Goal: Task Accomplishment & Management: Use online tool/utility

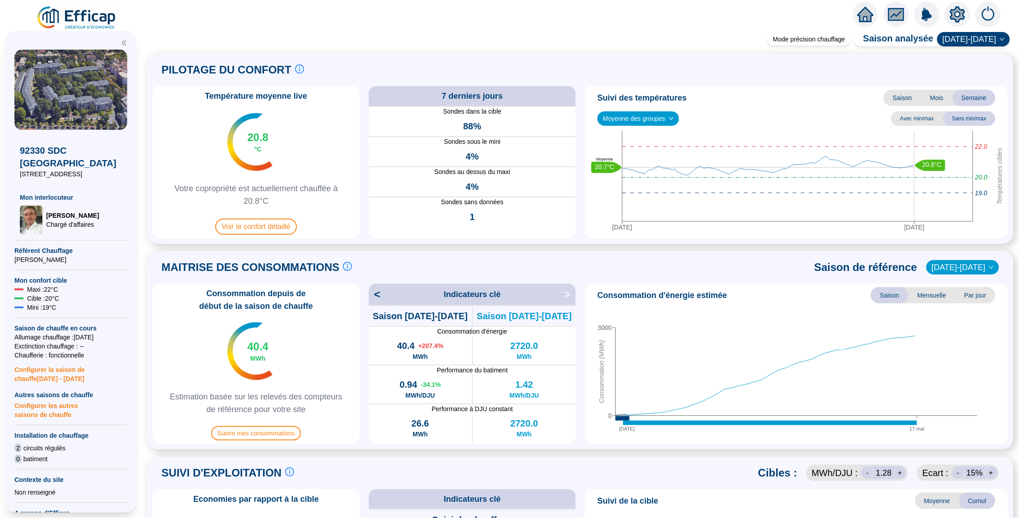
click at [858, 20] on icon "home" at bounding box center [865, 14] width 16 height 16
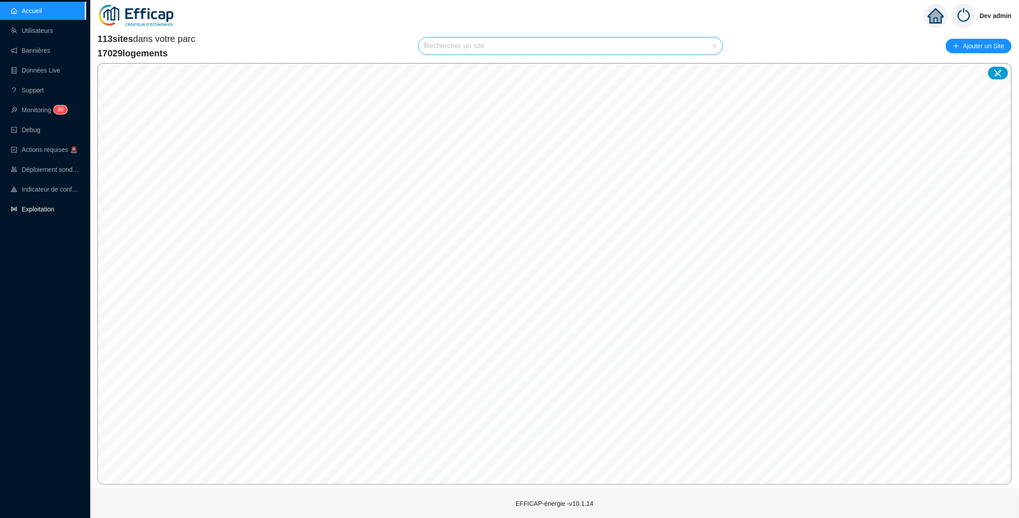
click at [54, 209] on link "Exploitation" at bounding box center [32, 209] width 43 height 7
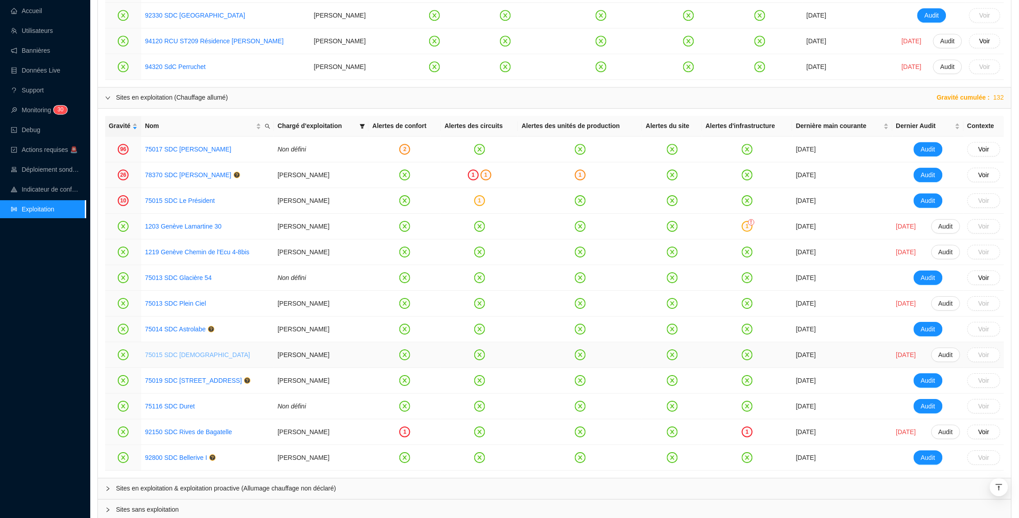
scroll to position [925, 0]
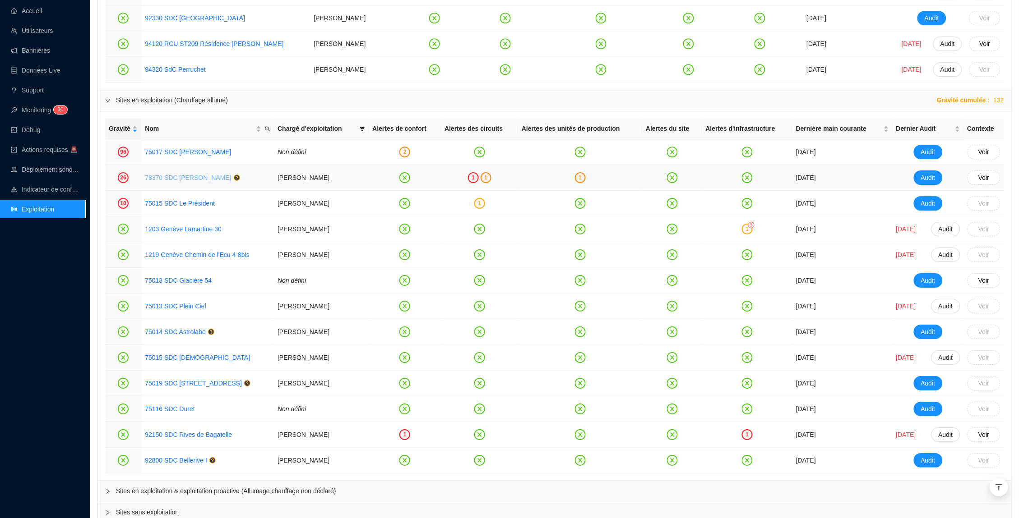
click at [164, 178] on link "78370 SDC Brigitte" at bounding box center [188, 177] width 86 height 7
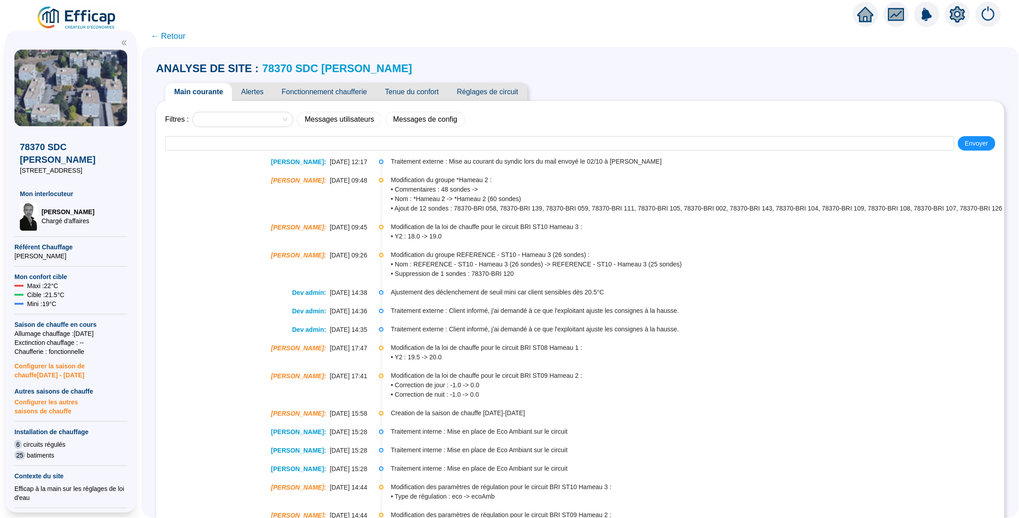
click at [246, 96] on span "Alertes" at bounding box center [252, 92] width 41 height 18
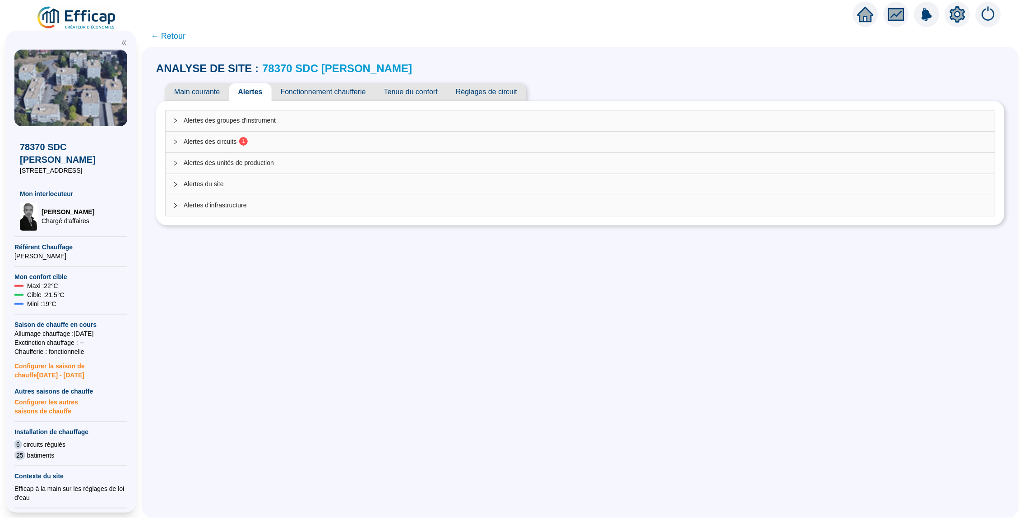
click at [245, 139] on sup "1" at bounding box center [243, 141] width 9 height 9
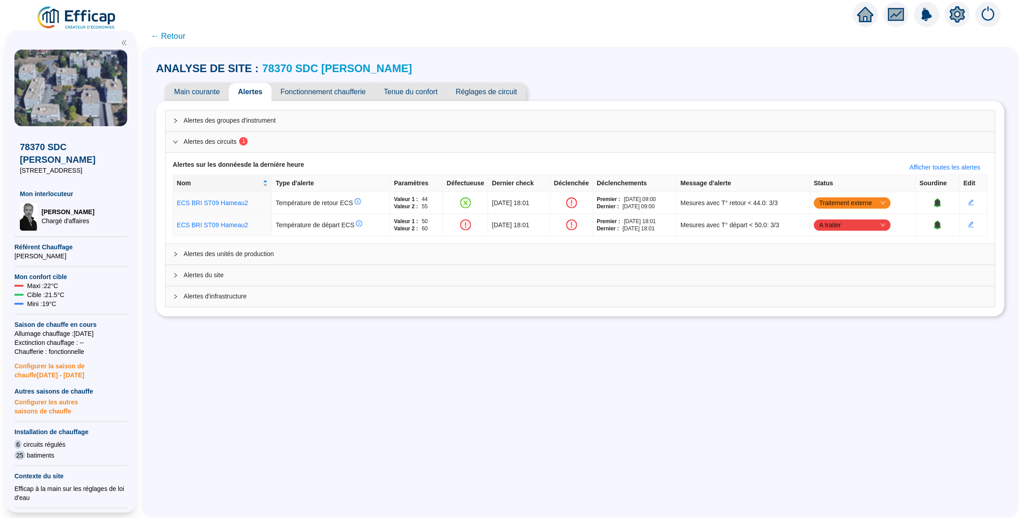
click at [866, 13] on icon "home" at bounding box center [865, 14] width 16 height 13
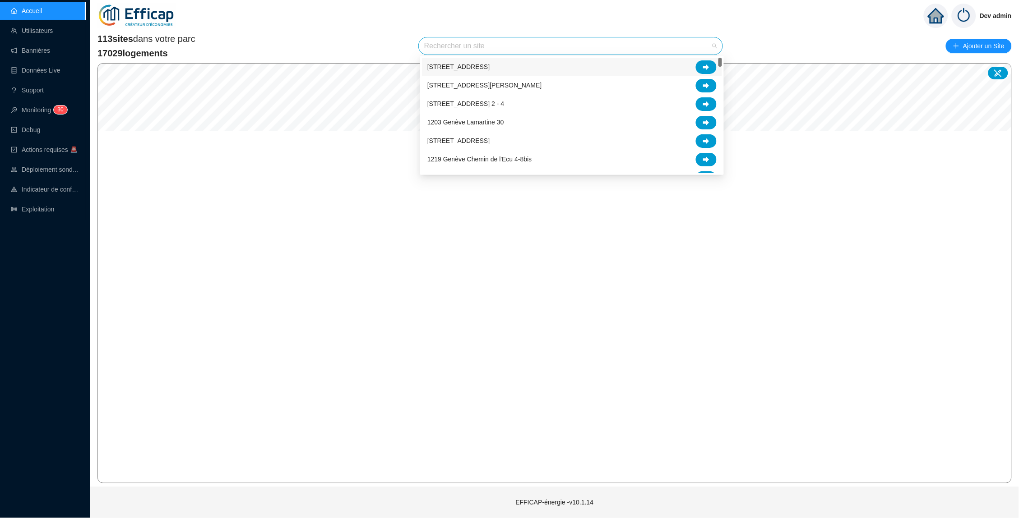
click at [518, 47] on input "search" at bounding box center [566, 45] width 285 height 17
type input "baga"
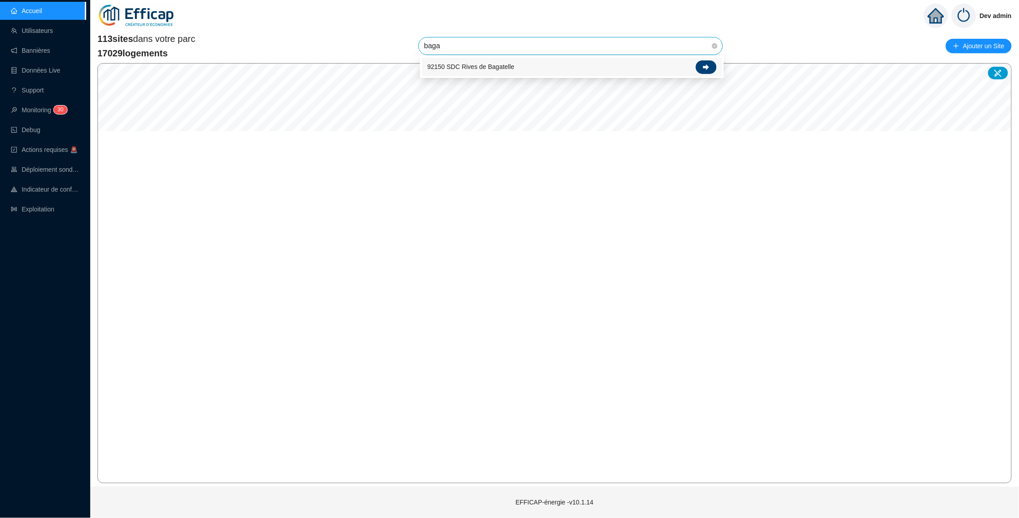
click at [699, 68] on div at bounding box center [706, 67] width 21 height 14
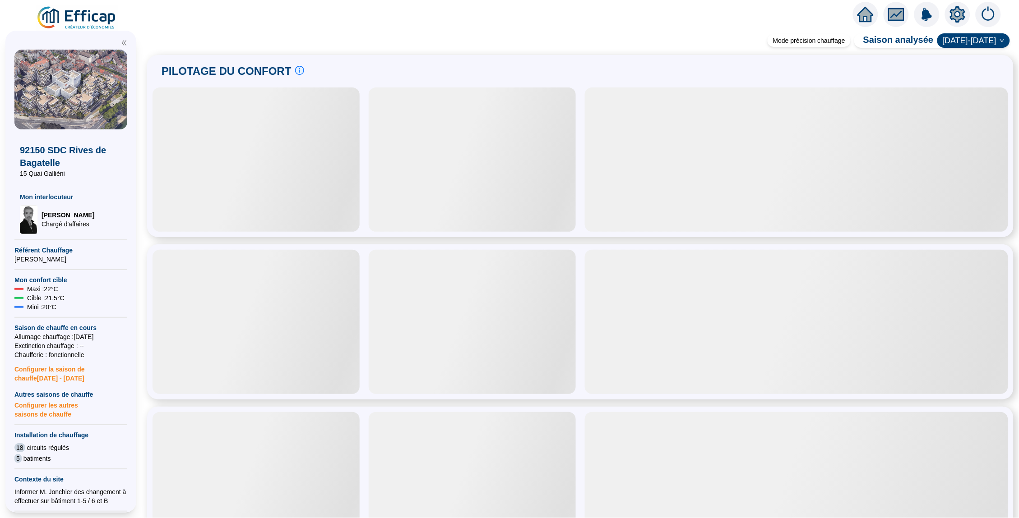
click at [894, 14] on icon "fund" at bounding box center [896, 14] width 12 height 7
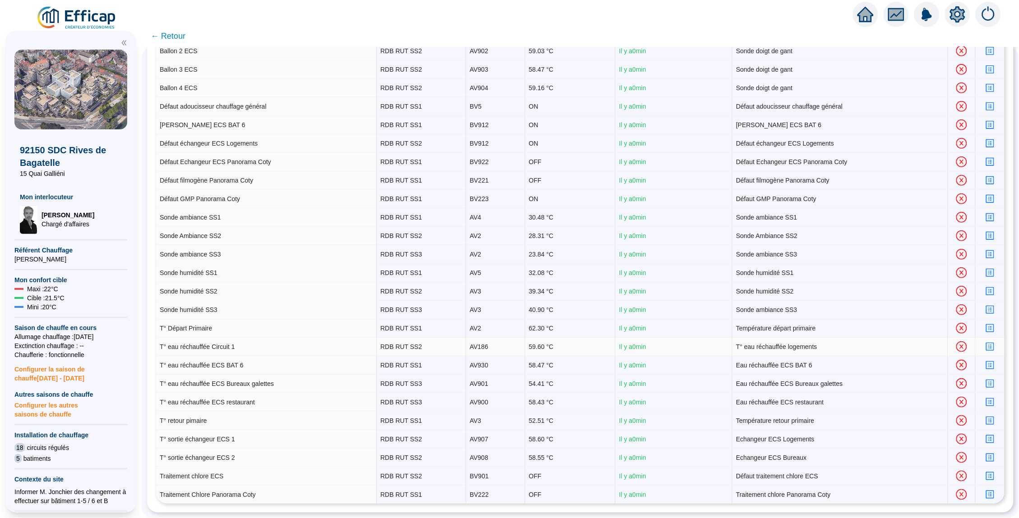
click at [991, 346] on icon "profile" at bounding box center [989, 347] width 7 height 7
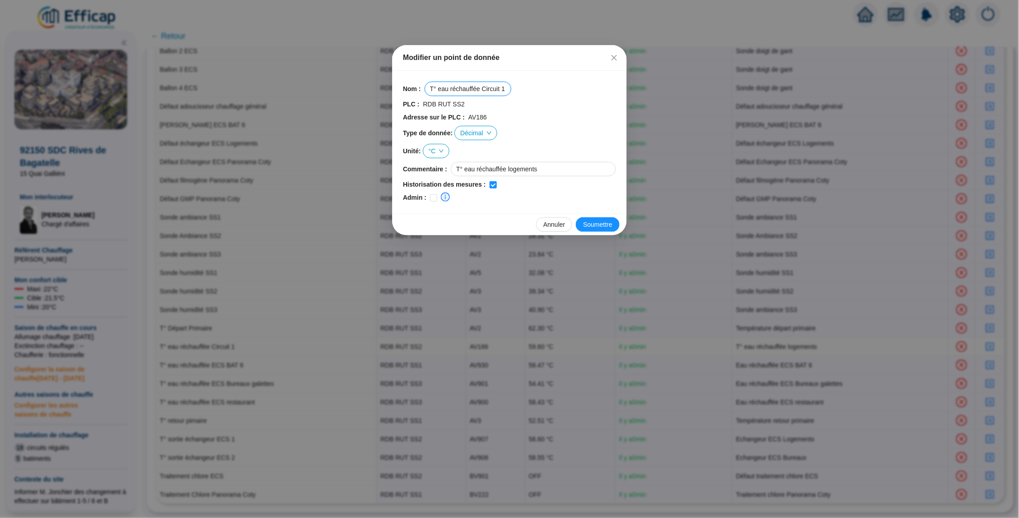
drag, startPoint x: 487, startPoint y: 88, endPoint x: 506, endPoint y: 88, distance: 19.0
type input "T° eau réchauffée BAT 1-5"
drag, startPoint x: 608, startPoint y: 224, endPoint x: 603, endPoint y: 223, distance: 5.0
click at [603, 223] on span "Soumettre" at bounding box center [597, 224] width 29 height 9
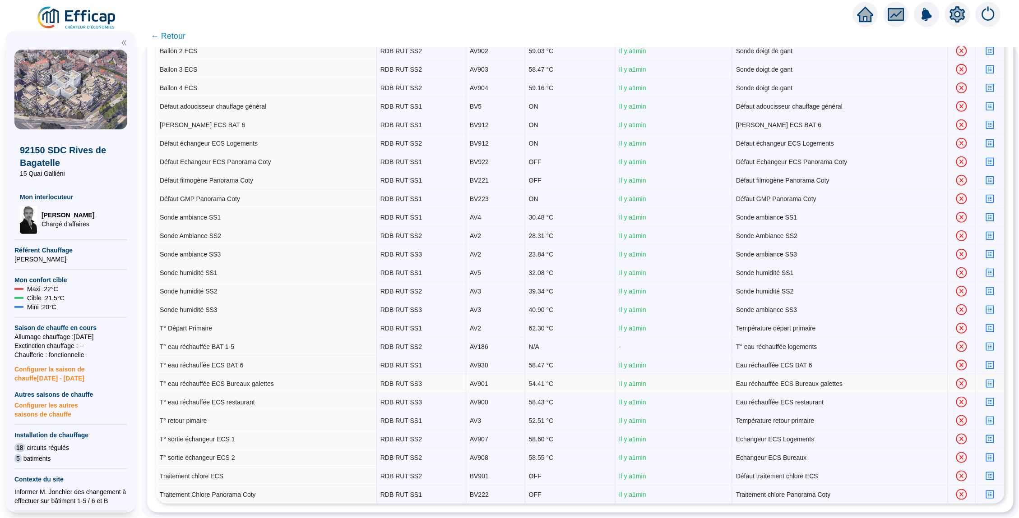
click at [985, 384] on div at bounding box center [990, 383] width 22 height 9
click at [986, 384] on icon "profile" at bounding box center [990, 384] width 8 height 8
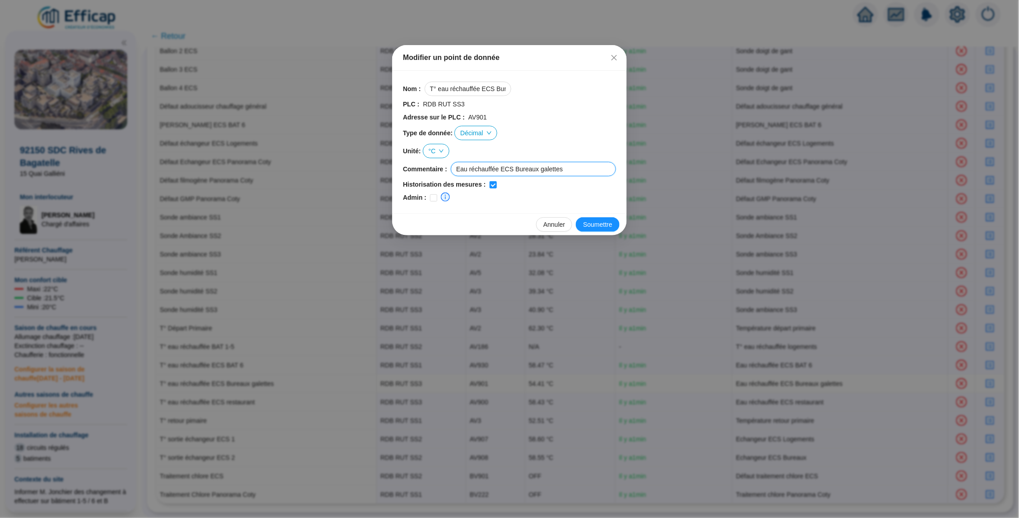
click at [574, 166] on input "Eau réchauffée ECS Bureaux galettes" at bounding box center [533, 169] width 165 height 14
click at [548, 168] on input "Eau réchauffée ECS Bureaux galette" at bounding box center [533, 169] width 165 height 14
type input "Eau réchauffée ECS Bureaux Galette"
drag, startPoint x: 491, startPoint y: 91, endPoint x: 533, endPoint y: 91, distance: 42.0
click at [472, 88] on input "T° eau réchauffée ECS Bureaux galettes" at bounding box center [468, 89] width 87 height 14
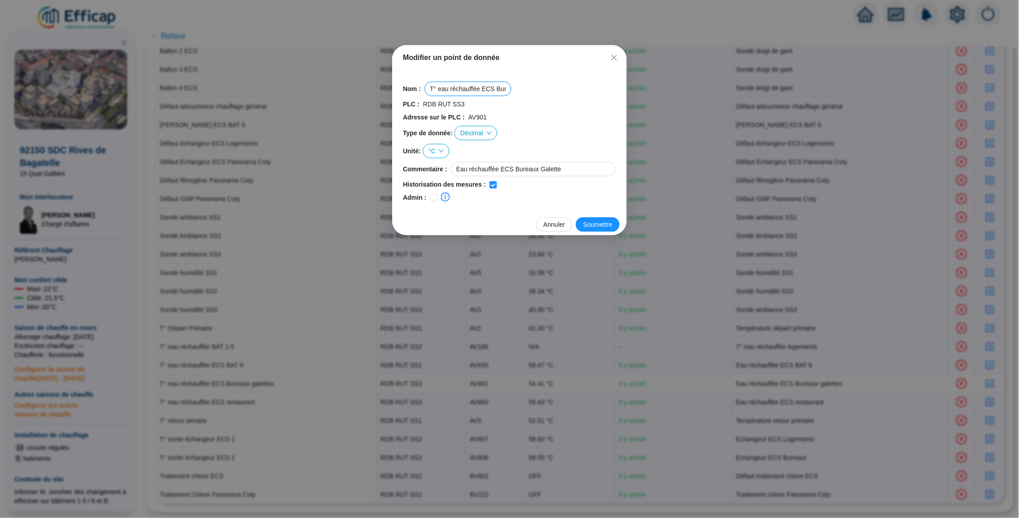
drag, startPoint x: 476, startPoint y: 89, endPoint x: 506, endPoint y: 89, distance: 29.8
click at [506, 89] on input "T° eau réchauffée ECS Bureaux Galettes" at bounding box center [468, 89] width 87 height 14
type input "T° eau réchauffée ECS Bureaux Galette"
click at [593, 227] on span "Soumettre" at bounding box center [597, 224] width 29 height 9
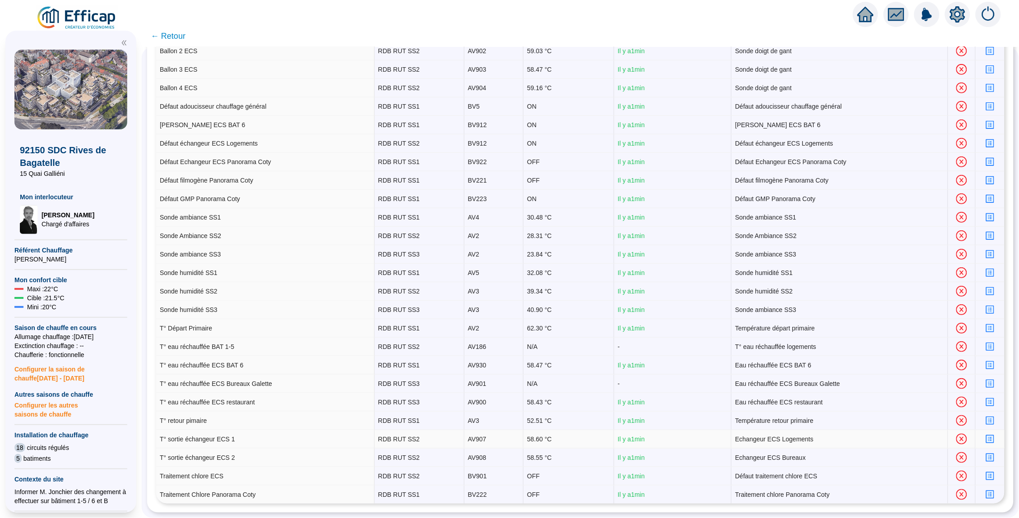
scroll to position [167, 0]
click at [986, 421] on icon "profile" at bounding box center [990, 421] width 8 height 8
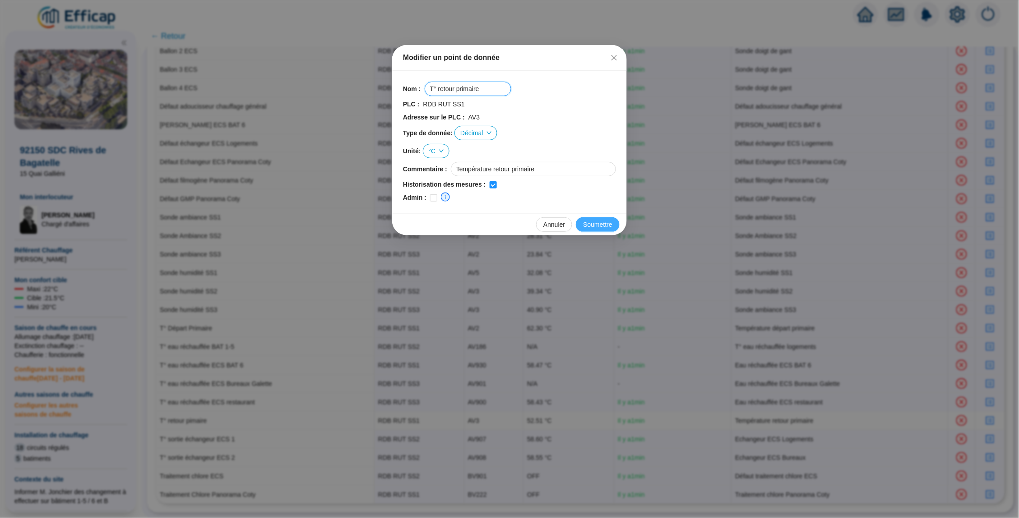
type input "T° retour primaire"
click at [592, 225] on span "Soumettre" at bounding box center [597, 224] width 29 height 9
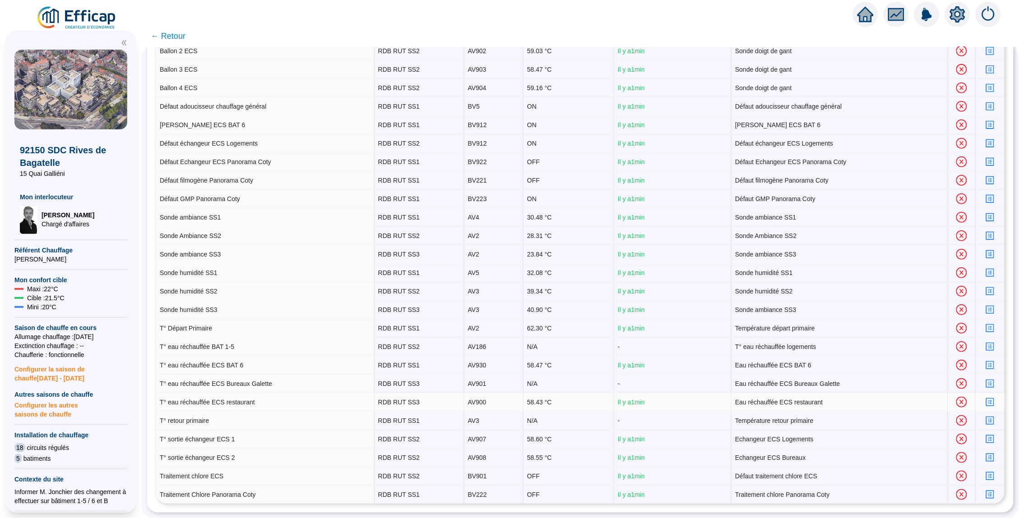
click at [992, 399] on icon "profile" at bounding box center [989, 402] width 7 height 7
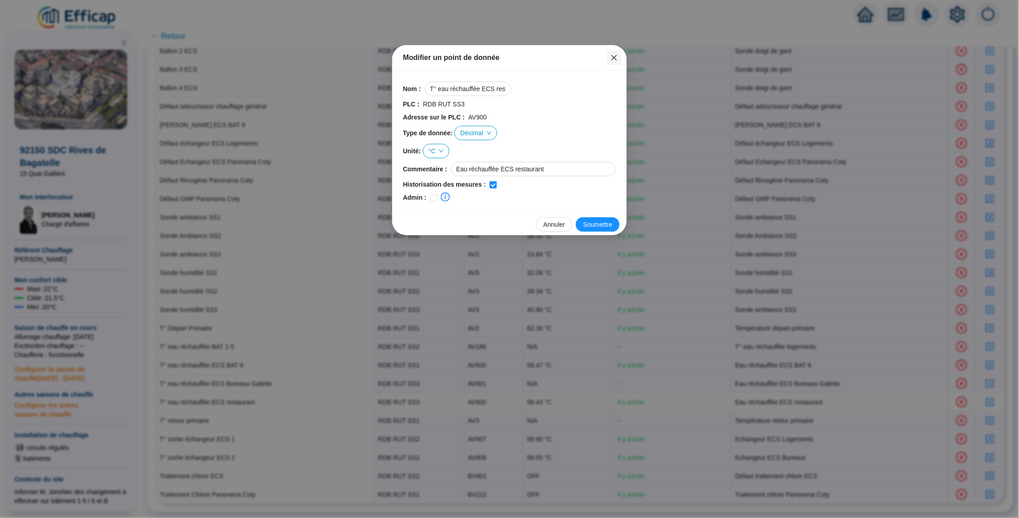
click at [619, 52] on button "Close" at bounding box center [614, 58] width 14 height 14
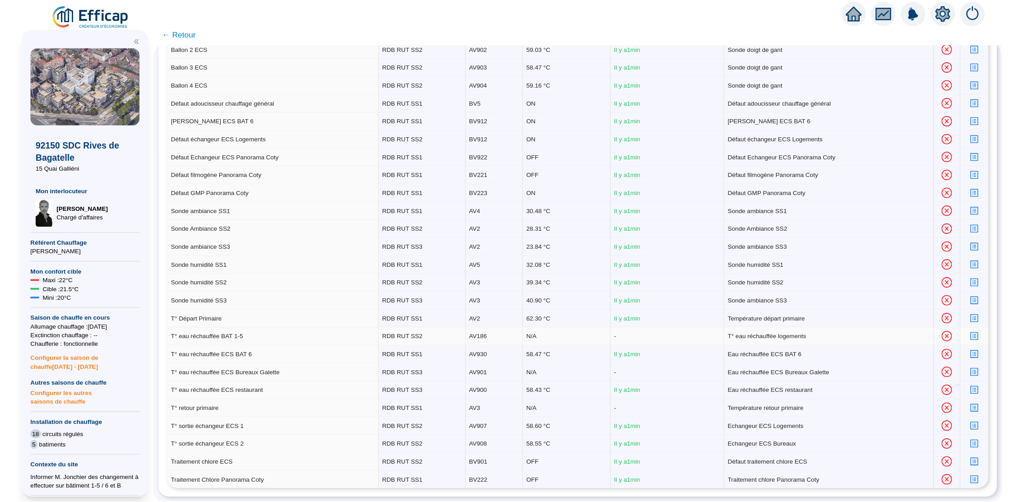
scroll to position [167, 0]
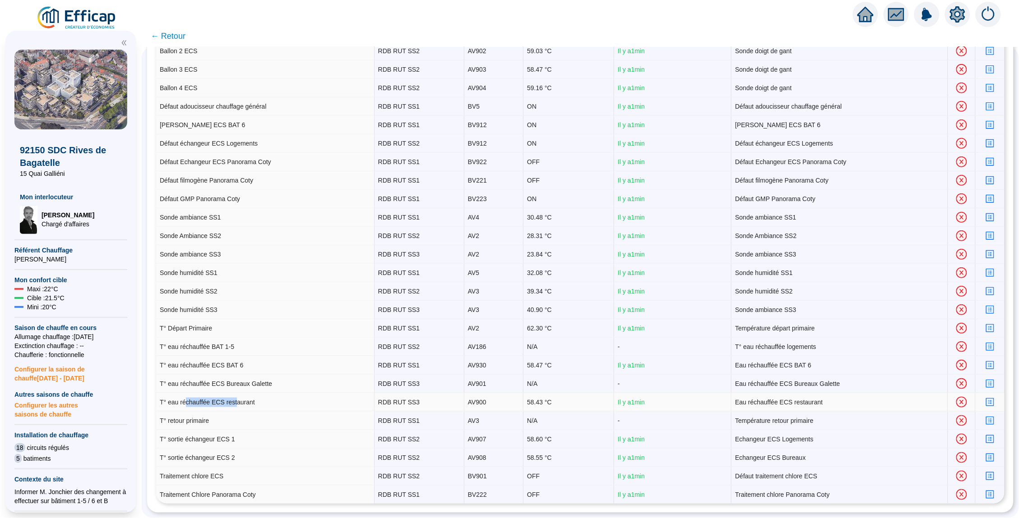
drag, startPoint x: 240, startPoint y: 402, endPoint x: 185, endPoint y: 401, distance: 54.6
click at [185, 401] on td "T° eau réchauffée ECS restaurant" at bounding box center [265, 402] width 218 height 18
click at [294, 400] on td "T° eau réchauffée ECS restaurant" at bounding box center [265, 402] width 218 height 18
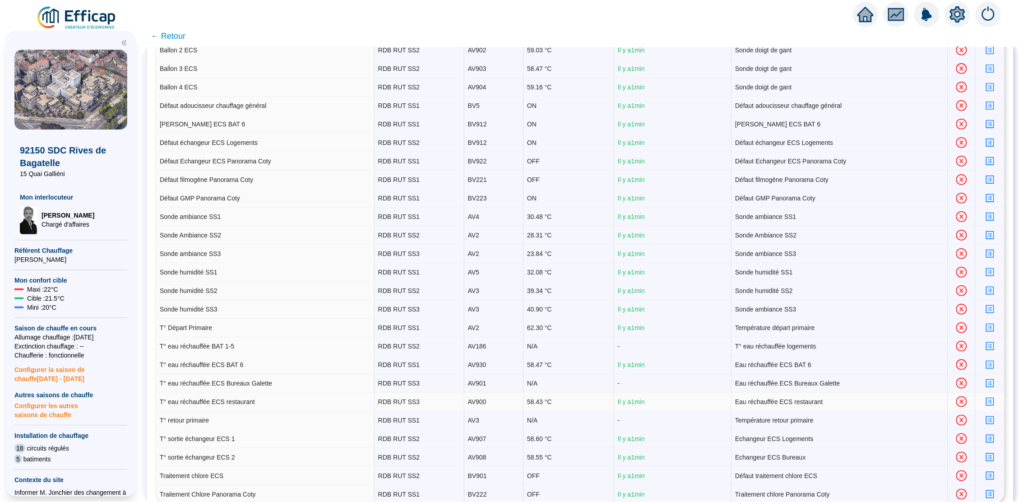
click at [994, 405] on div at bounding box center [990, 401] width 22 height 9
click at [992, 404] on icon "profile" at bounding box center [989, 401] width 7 height 7
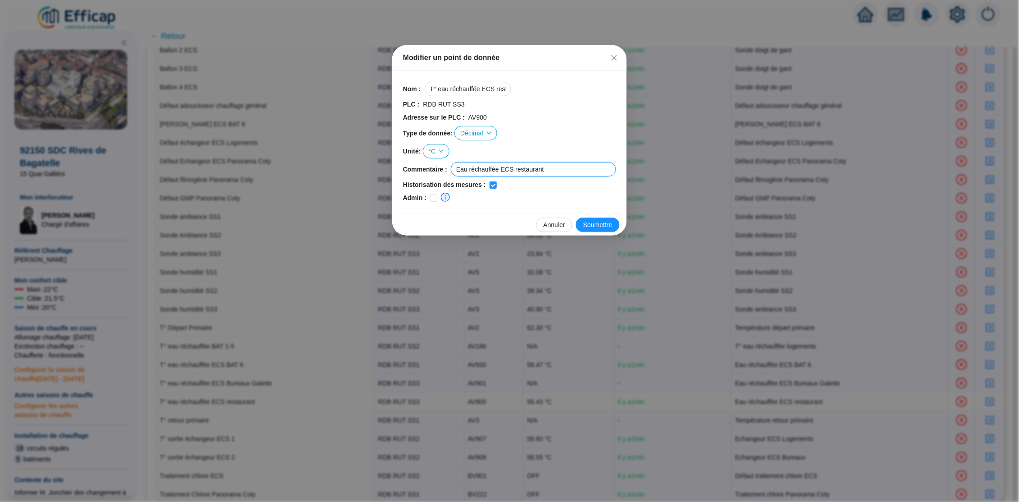
drag, startPoint x: 555, startPoint y: 166, endPoint x: 518, endPoint y: 166, distance: 36.1
click at [518, 166] on input "Eau réchauffée ECS restaurant" at bounding box center [533, 169] width 165 height 14
drag, startPoint x: 604, startPoint y: 223, endPoint x: 504, endPoint y: 158, distance: 119.8
click at [516, 166] on input "Eau réchauffée ECSalle de Sports" at bounding box center [533, 169] width 165 height 14
type input "Eau réchauffée ECS salle de Sports"
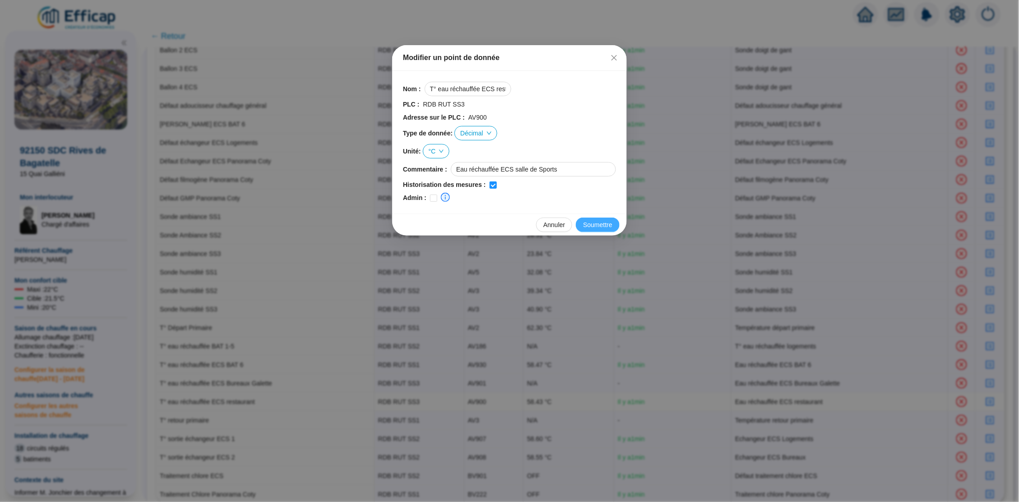
click at [604, 227] on span "Soumettre" at bounding box center [597, 224] width 29 height 9
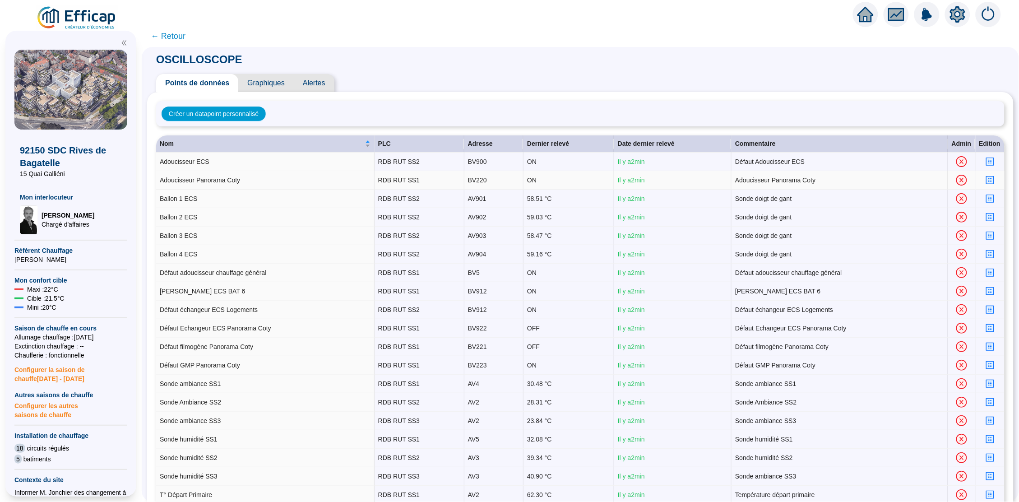
click at [995, 179] on div at bounding box center [990, 180] width 22 height 9
click at [990, 181] on icon "profile" at bounding box center [990, 180] width 4 height 4
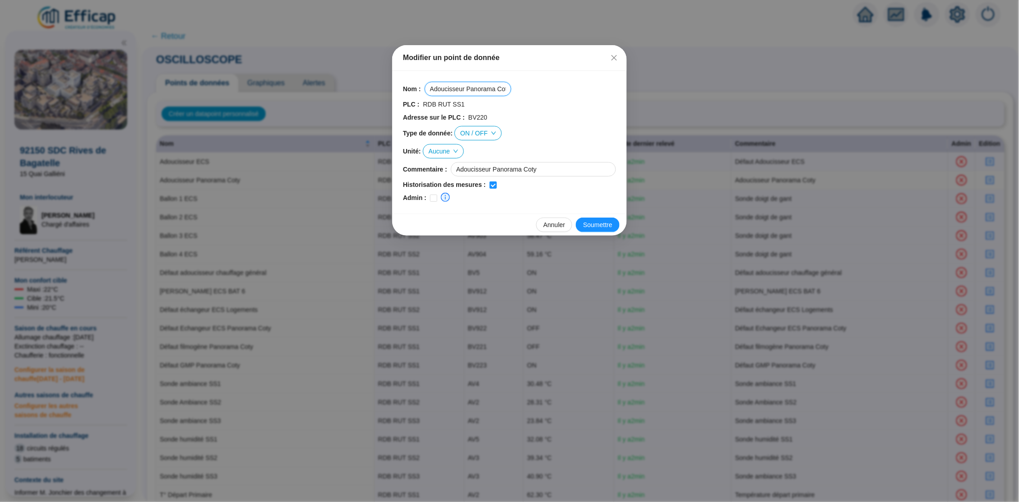
drag, startPoint x: 430, startPoint y: 92, endPoint x: 624, endPoint y: 91, distance: 194.0
paste input "Défaut"
type input "Défaut Adoucisseur Panorama Coty"
click at [606, 222] on span "Soumettre" at bounding box center [597, 224] width 29 height 9
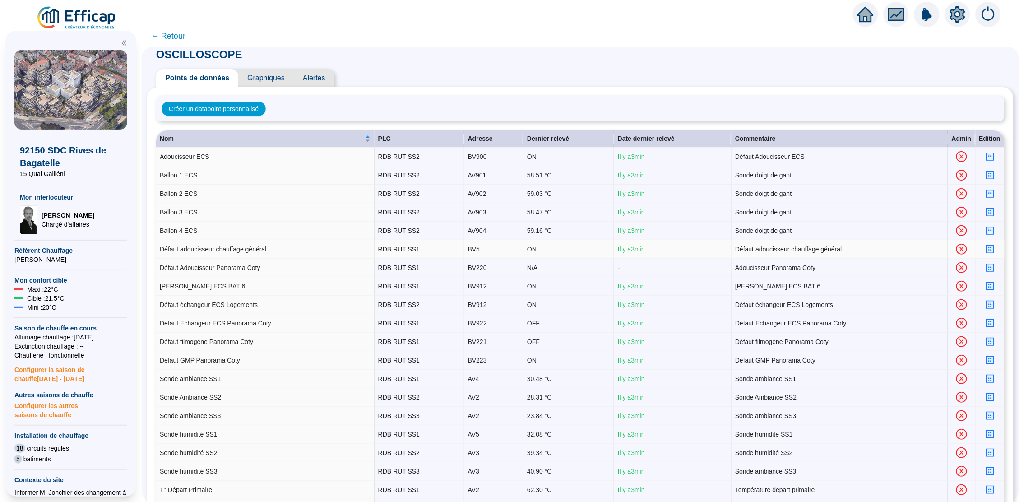
scroll to position [11, 0]
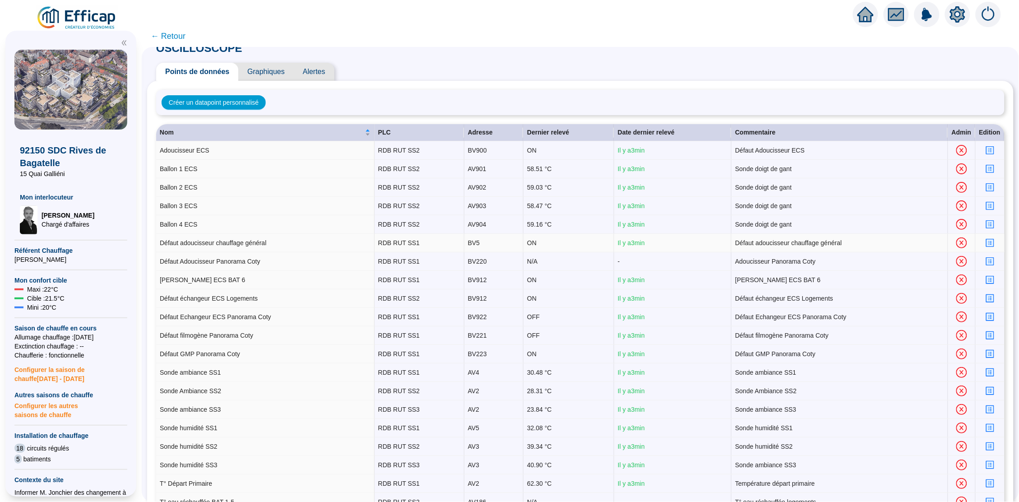
click at [994, 246] on div at bounding box center [990, 242] width 22 height 9
click at [993, 245] on icon "profile" at bounding box center [989, 243] width 7 height 7
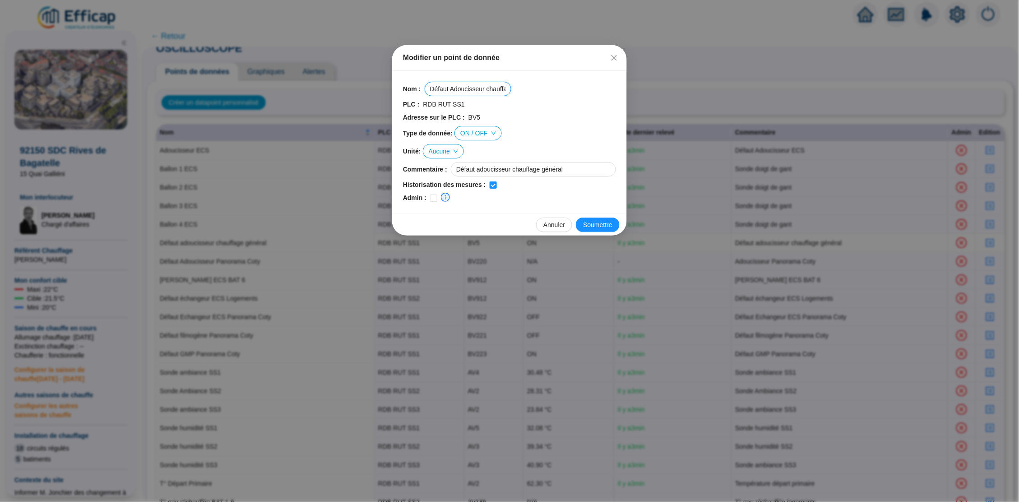
click at [495, 89] on input "Défaut Adoucisseur chauffage général" at bounding box center [468, 89] width 87 height 14
click at [494, 88] on input "Défaut Adoucisseur chauffage général" at bounding box center [468, 89] width 87 height 14
drag, startPoint x: 485, startPoint y: 88, endPoint x: 528, endPoint y: 88, distance: 42.9
click at [528, 88] on div "Nom : Défaut Adoucisseur Chauffage général" at bounding box center [509, 89] width 213 height 14
click at [481, 89] on input "Défaut Adoucisseur Chauffage général" at bounding box center [468, 89] width 87 height 14
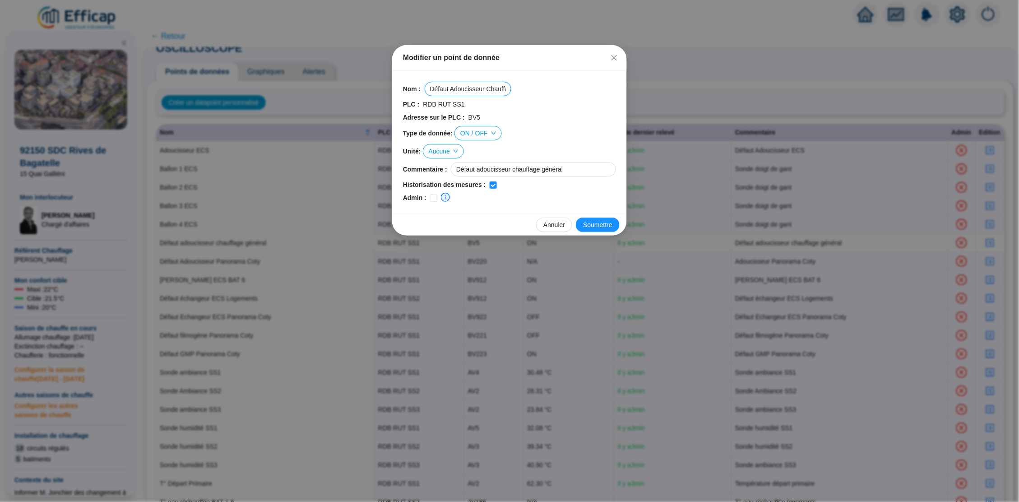
drag, startPoint x: 470, startPoint y: 89, endPoint x: 500, endPoint y: 89, distance: 30.2
click at [500, 89] on input "Défaut Adoucisseur Chauffage général" at bounding box center [468, 89] width 87 height 14
type input "Défaut Adoucisseur Chauffage GMP"
click at [594, 220] on span "Soumettre" at bounding box center [597, 224] width 29 height 9
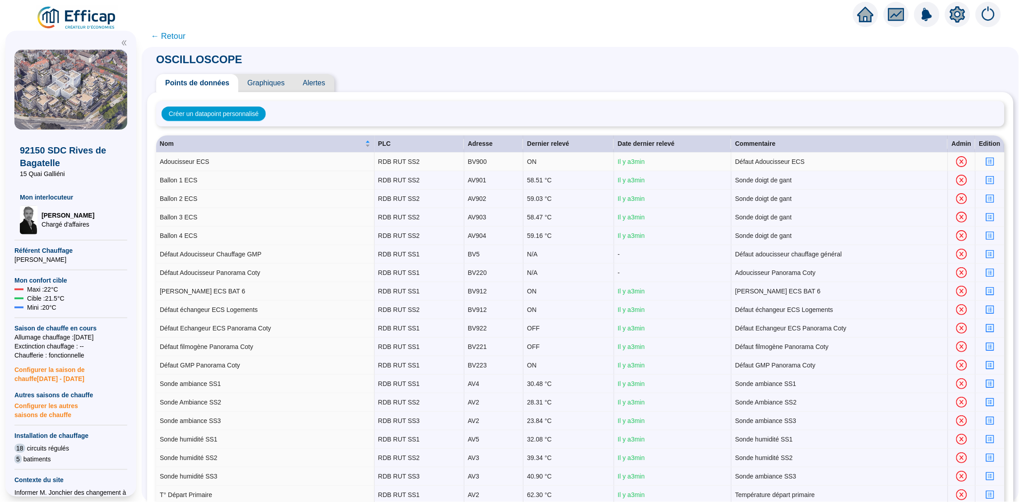
click at [987, 161] on icon "profile" at bounding box center [989, 161] width 7 height 7
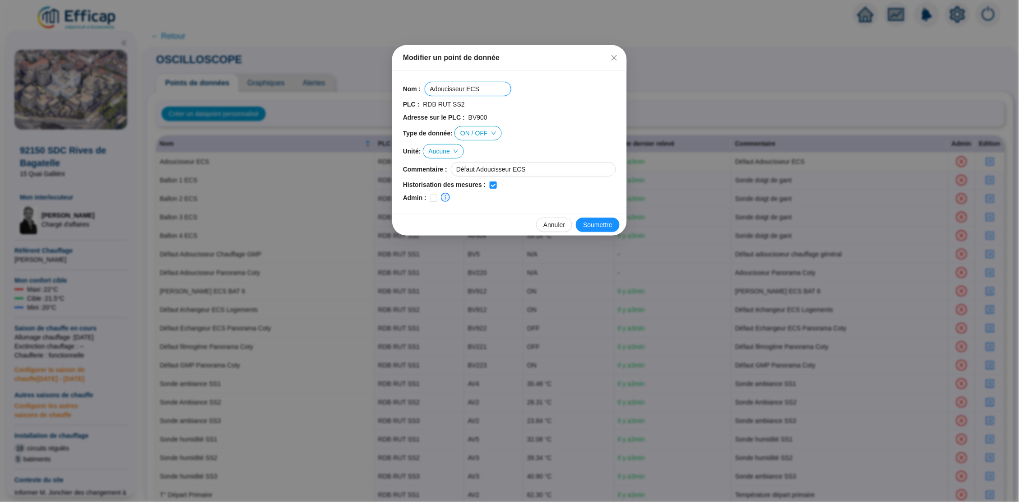
drag, startPoint x: 486, startPoint y: 89, endPoint x: 402, endPoint y: 91, distance: 84.4
paste input "Défaut Adoucisseur ECS Logements"
type input "Défaut Adoucisseur ECS Logements"
click at [603, 225] on span "Soumettre" at bounding box center [597, 224] width 29 height 9
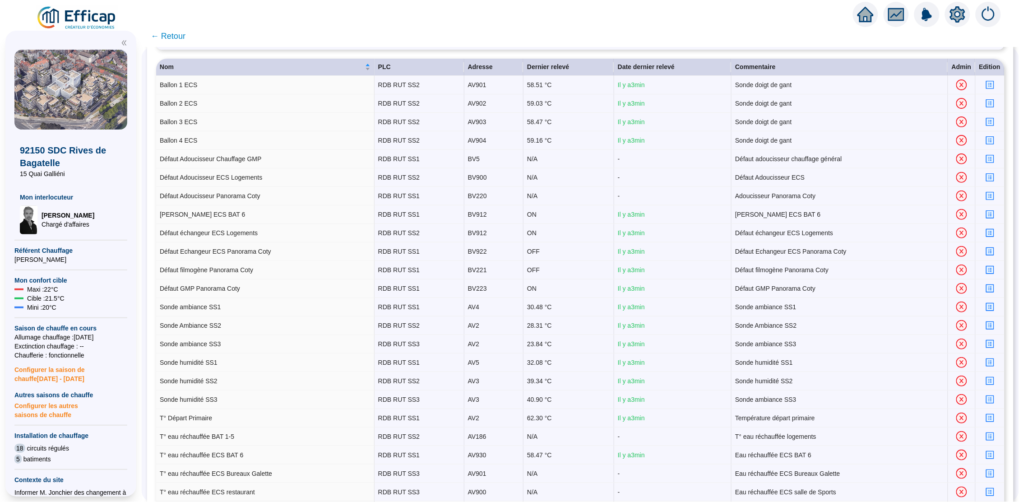
scroll to position [76, 0]
click at [990, 233] on icon "profile" at bounding box center [989, 233] width 7 height 7
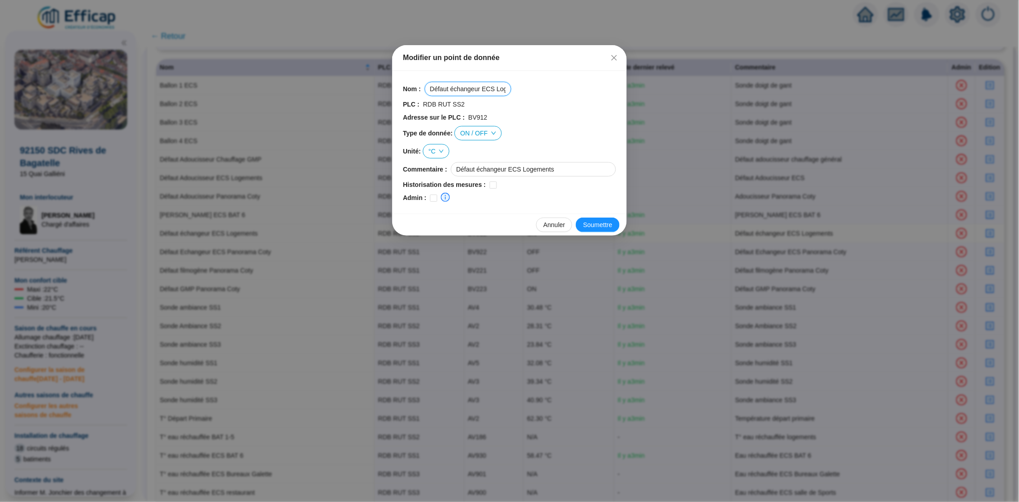
drag, startPoint x: 431, startPoint y: 91, endPoint x: 564, endPoint y: 85, distance: 132.8
paste input "Echangeur ECS BAT 1-5"
type input "[PERSON_NAME] ECS BAT 1-5"
click at [610, 223] on span "Soumettre" at bounding box center [597, 224] width 29 height 9
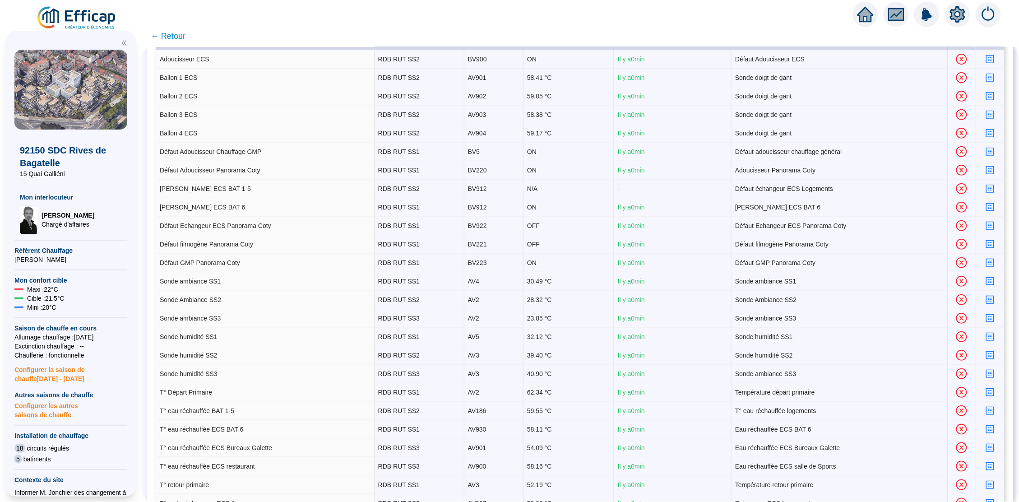
scroll to position [125, 0]
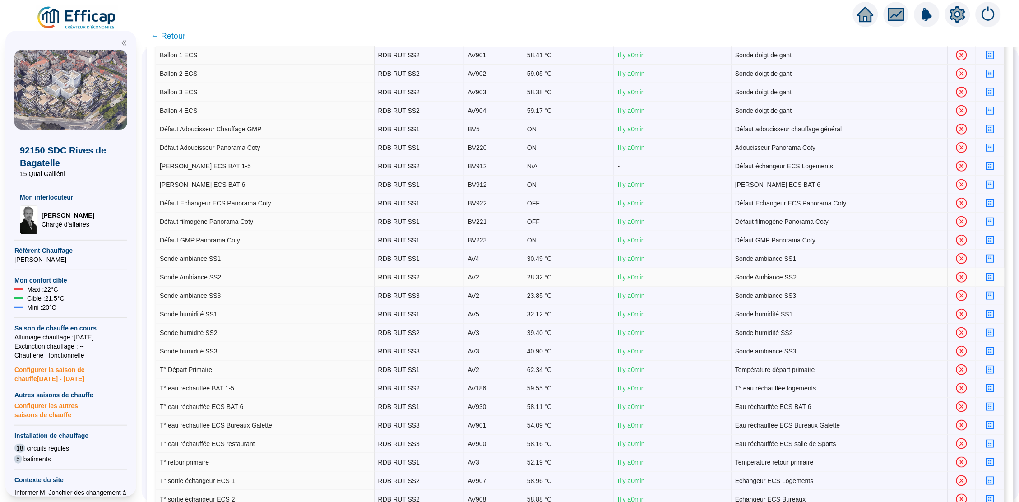
click at [993, 275] on icon "profile" at bounding box center [989, 277] width 7 height 7
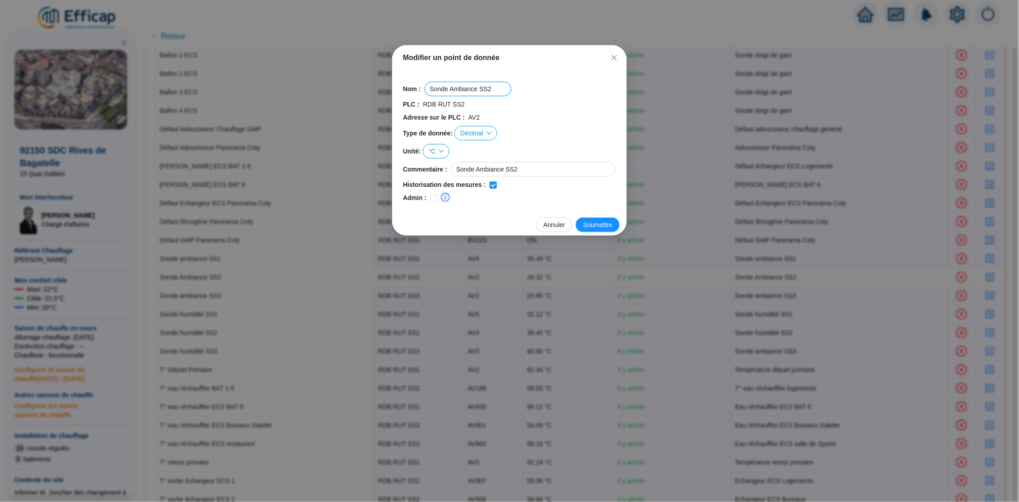
drag, startPoint x: 498, startPoint y: 89, endPoint x: 393, endPoint y: 88, distance: 104.7
paste input "a"
type input "Sonde ambiance SS2"
drag, startPoint x: 541, startPoint y: 166, endPoint x: 401, endPoint y: 167, distance: 139.9
click at [400, 167] on div "Nom : Sonde ambiance SS2 PLC : RDB RUT SS2 Adresse sur le PLC : AV2 Type de don…" at bounding box center [509, 142] width 235 height 143
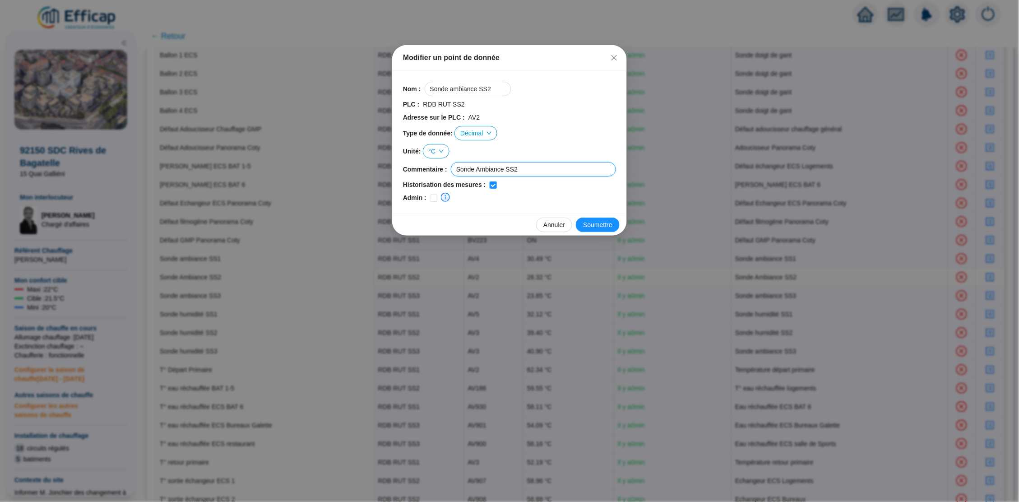
paste input "a"
type input "Sonde ambiance SS2"
click at [596, 220] on span "Soumettre" at bounding box center [597, 224] width 29 height 9
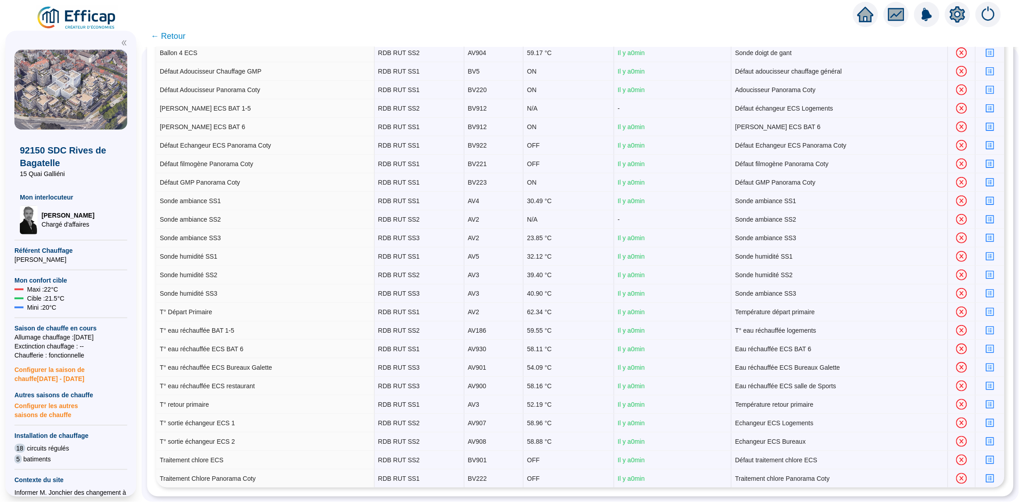
scroll to position [184, 0]
click at [989, 457] on icon "profile" at bounding box center [989, 460] width 7 height 7
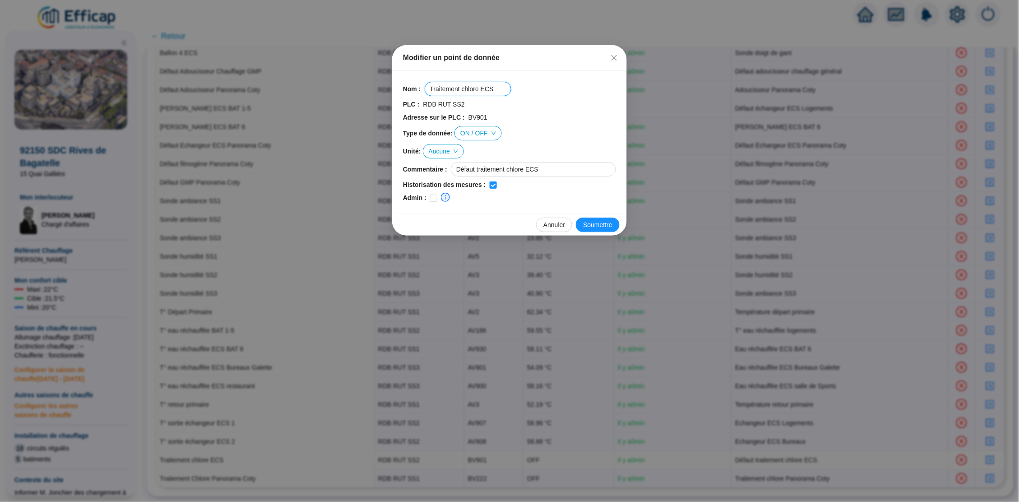
drag, startPoint x: 497, startPoint y: 86, endPoint x: 399, endPoint y: 86, distance: 97.9
paste input "Défaut Traitement C"
type input "Défaut Traitement Chlore ECS"
click at [604, 224] on span "Soumettre" at bounding box center [597, 224] width 29 height 9
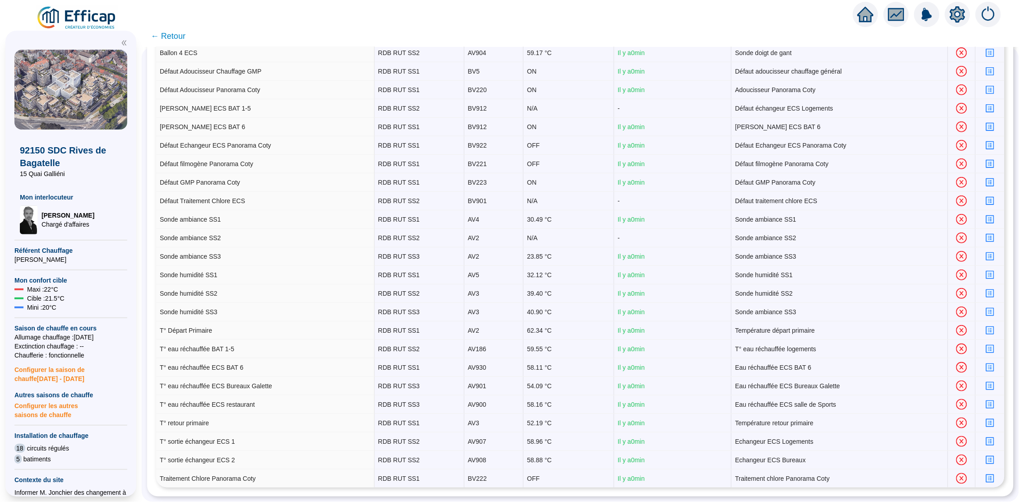
scroll to position [184, 0]
click at [994, 482] on icon "profile" at bounding box center [990, 478] width 8 height 8
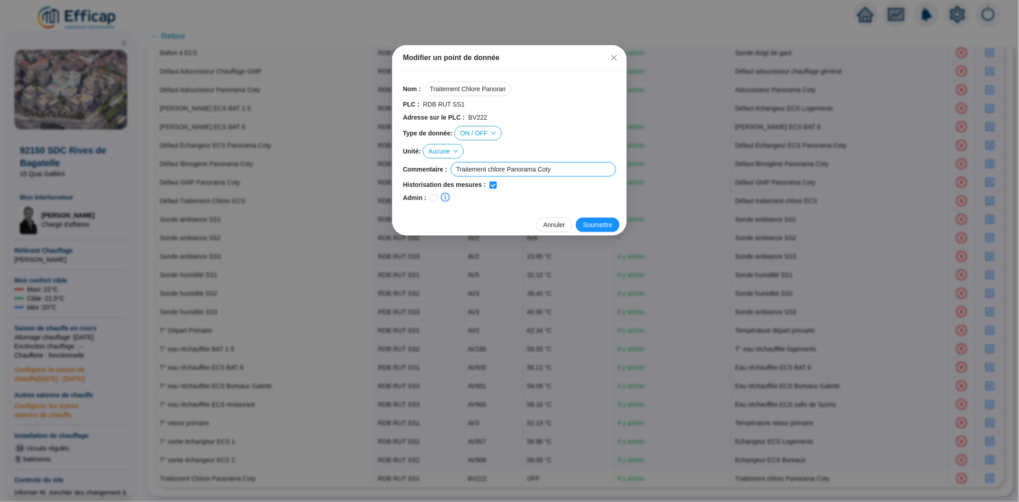
drag, startPoint x: 570, startPoint y: 167, endPoint x: 413, endPoint y: 167, distance: 156.6
click at [413, 167] on div "Commentaire : Traitement chlore Panorama Coty" at bounding box center [509, 169] width 213 height 14
paste input "Défaut Traitement C"
type input "Défaut Traitement Chlore Panorama Coty"
click at [591, 226] on span "Soumettre" at bounding box center [597, 224] width 29 height 9
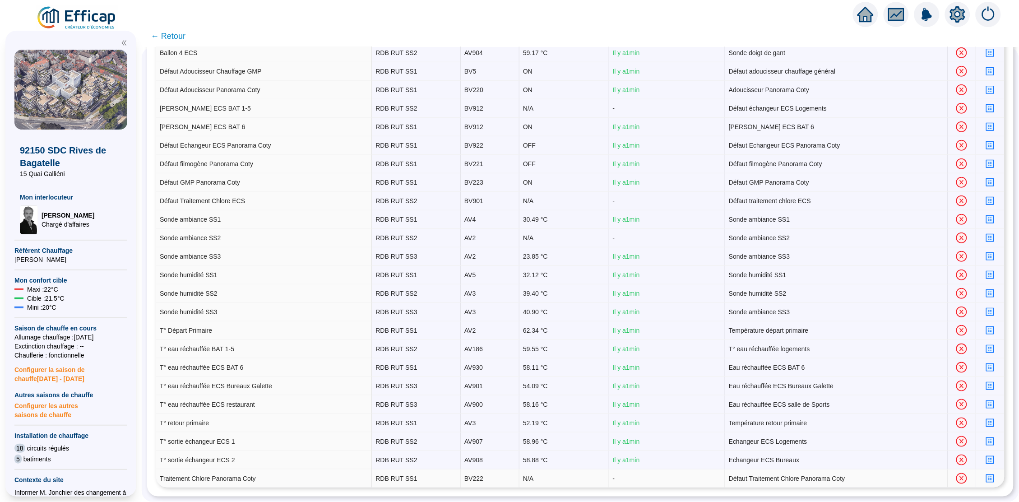
scroll to position [184, 0]
click at [989, 476] on icon "profile" at bounding box center [989, 478] width 7 height 7
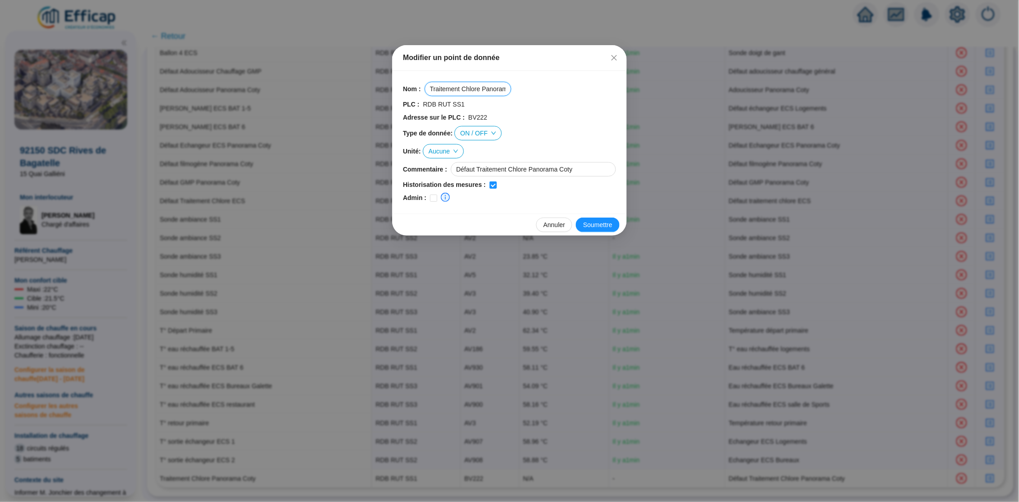
drag, startPoint x: 427, startPoint y: 88, endPoint x: 537, endPoint y: 89, distance: 110.1
paste input "Défaut"
type input "Défaut Traitement Chlore Panorama Coty"
click at [592, 215] on div "Annuler Soumettre" at bounding box center [509, 224] width 235 height 22
click at [592, 224] on span "Soumettre" at bounding box center [597, 224] width 29 height 9
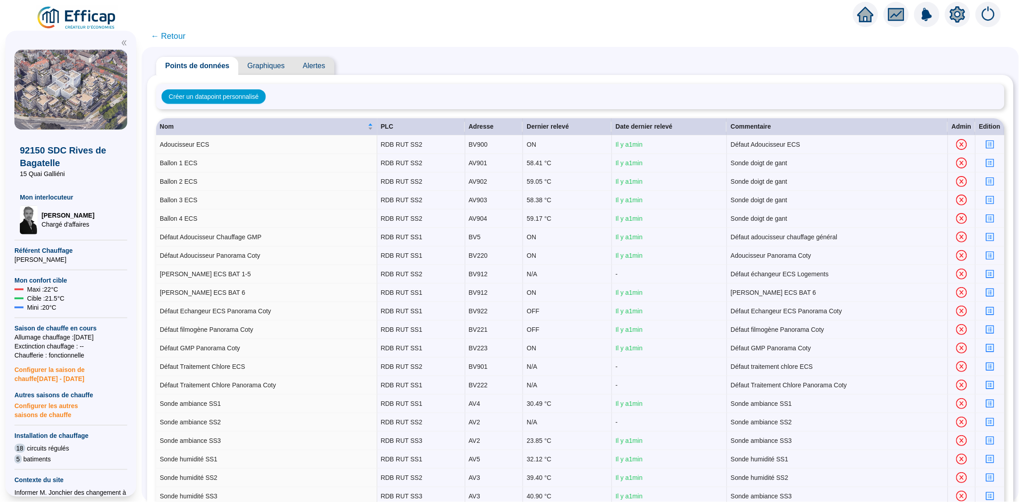
scroll to position [22, 0]
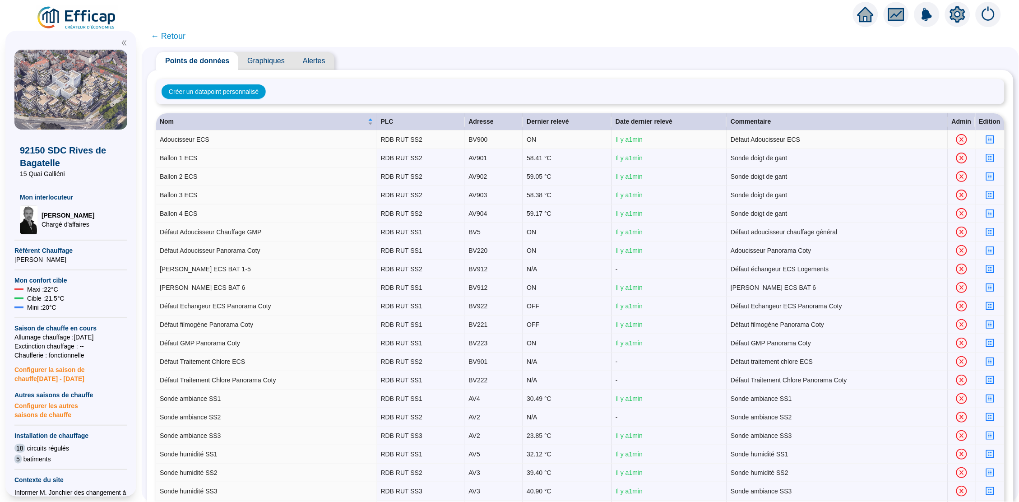
click at [990, 139] on icon "profile" at bounding box center [990, 140] width 4 height 4
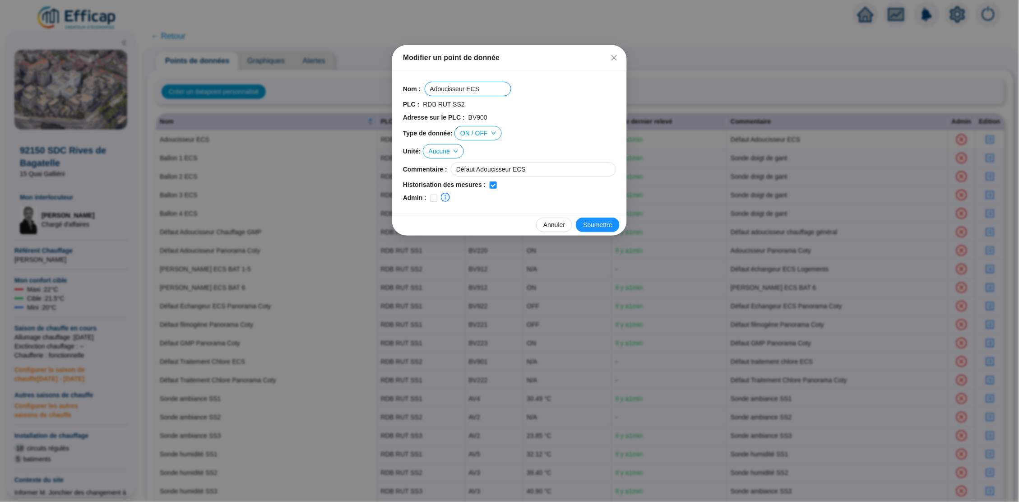
drag, startPoint x: 462, startPoint y: 85, endPoint x: 403, endPoint y: 85, distance: 58.7
paste input "Défaut Adoucisseur ECS Logements"
type input "Défaut Adoucisseur ECS Logements"
click at [603, 225] on span "Soumettre" at bounding box center [597, 224] width 29 height 9
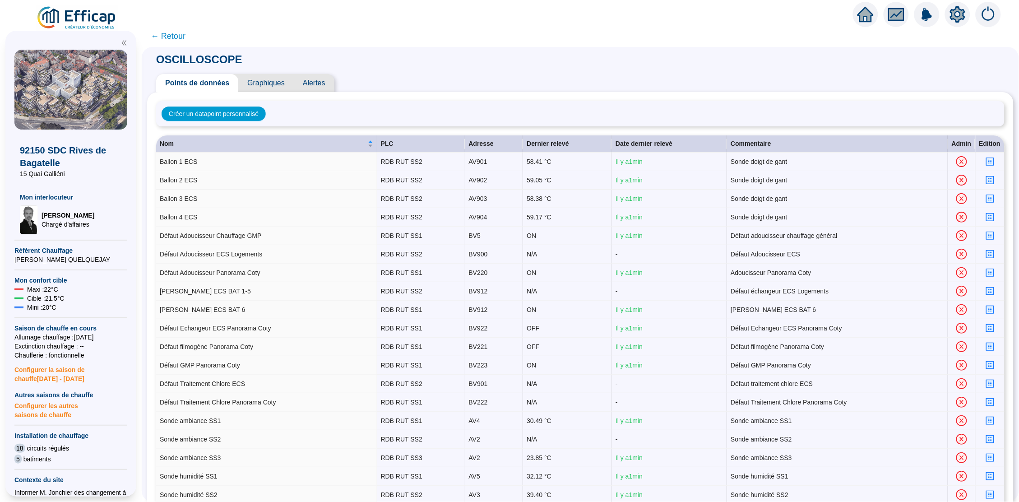
click at [263, 79] on span "Graphiques" at bounding box center [265, 83] width 55 height 18
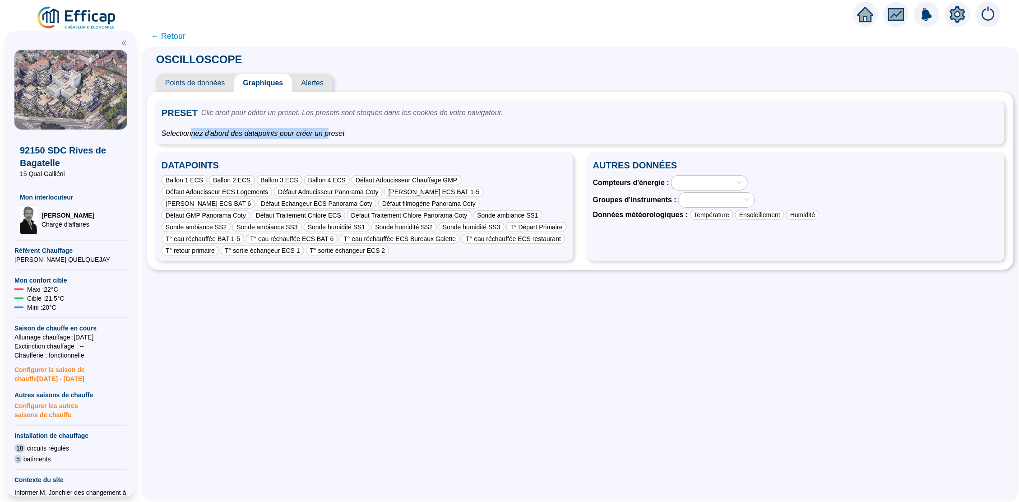
drag, startPoint x: 336, startPoint y: 133, endPoint x: 191, endPoint y: 133, distance: 144.8
click at [191, 133] on span "Selectionnez d'abord des datapoints pour créer un preset" at bounding box center [580, 133] width 837 height 11
click at [368, 131] on span "Selectionnez d'abord des datapoints pour créer un preset" at bounding box center [580, 133] width 837 height 11
click at [234, 175] on div "Ballon 2 ECS" at bounding box center [232, 180] width 46 height 10
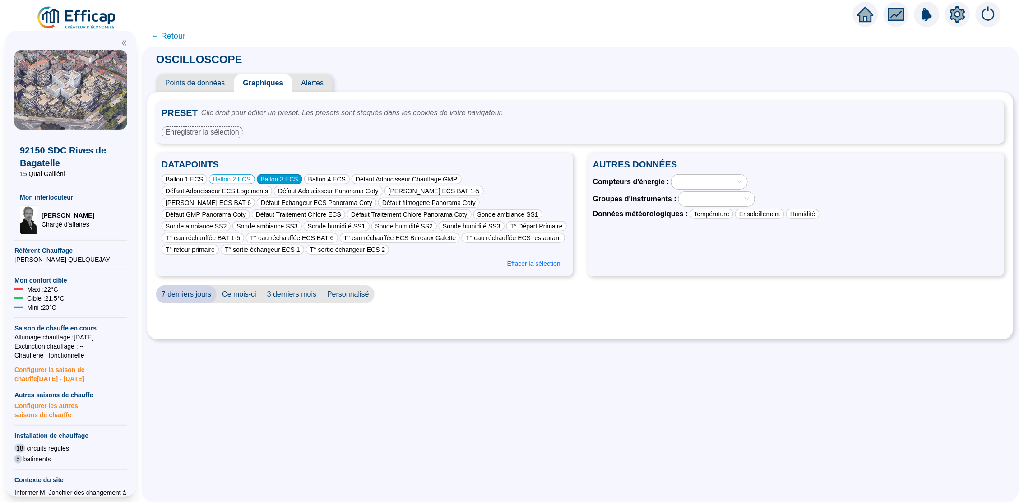
click at [266, 176] on div "Ballon 3 ECS" at bounding box center [280, 179] width 46 height 10
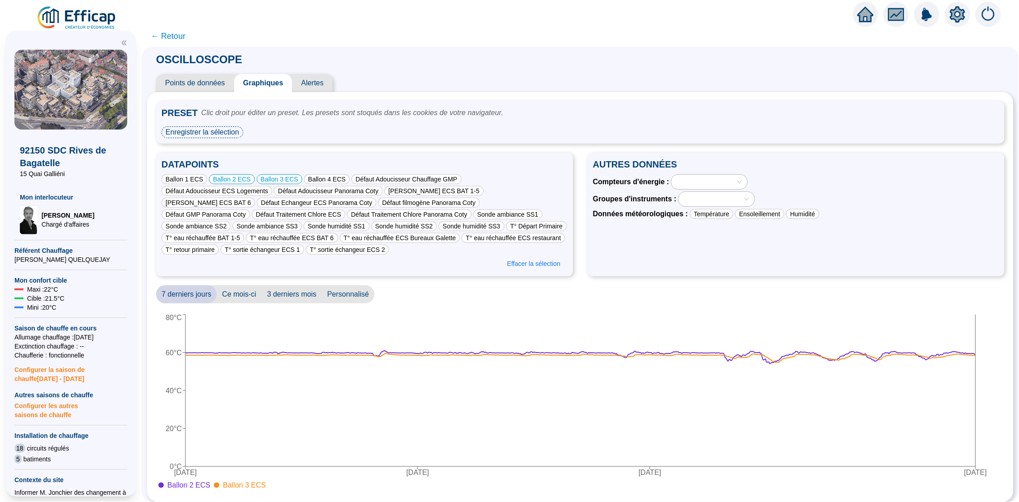
click at [203, 129] on div "Enregistrer la sélection" at bounding box center [203, 132] width 82 height 12
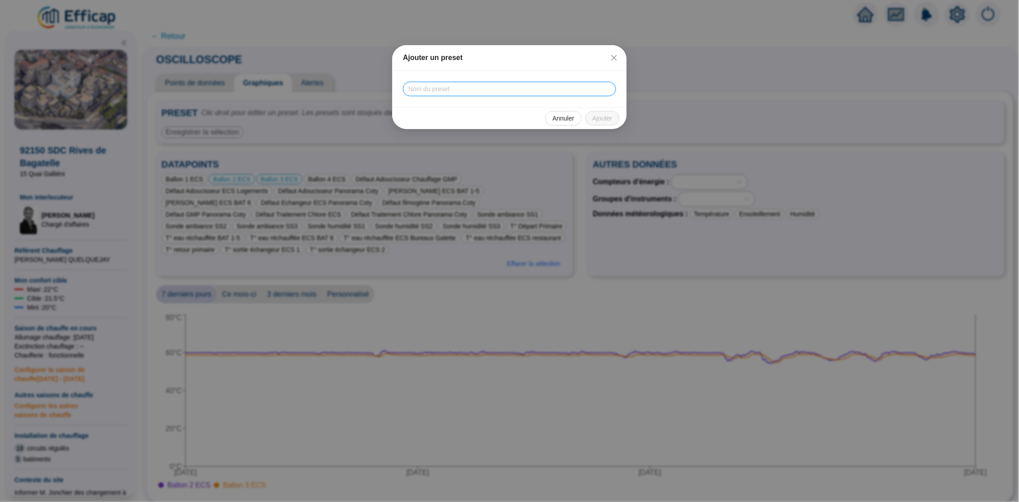
click at [435, 88] on input "text" at bounding box center [509, 89] width 213 height 14
click at [617, 66] on div "Ajouter un preset" at bounding box center [509, 58] width 235 height 26
click at [617, 60] on icon "close" at bounding box center [613, 57] width 7 height 7
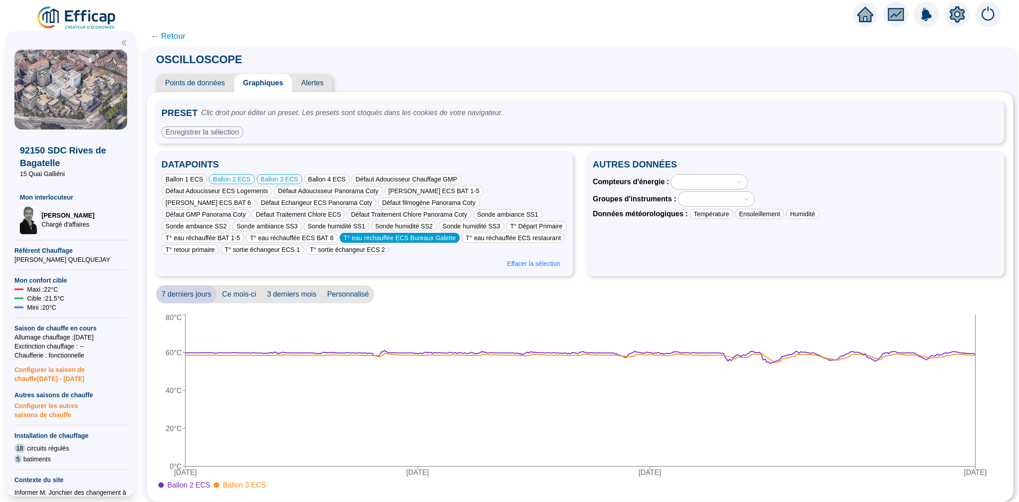
click at [443, 239] on div "T° eau réchauffée ECS Bureaux Galette" at bounding box center [400, 238] width 120 height 10
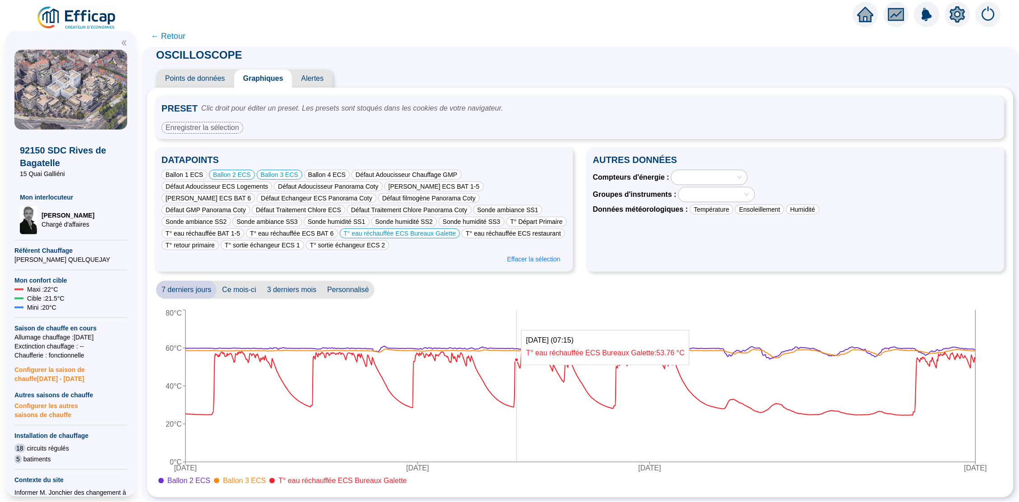
scroll to position [4, 0]
click at [862, 19] on icon "home" at bounding box center [865, 14] width 16 height 13
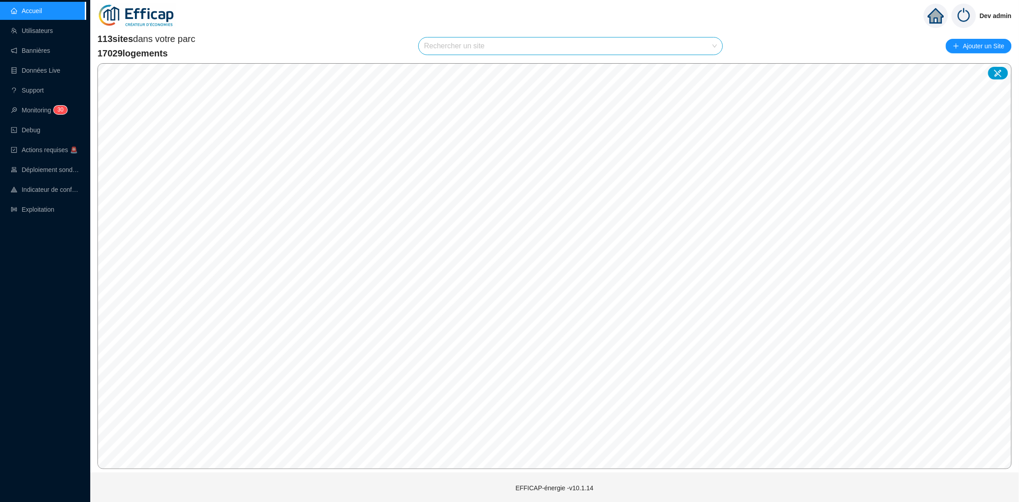
click at [443, 37] on div "Rechercher un site" at bounding box center [570, 46] width 305 height 18
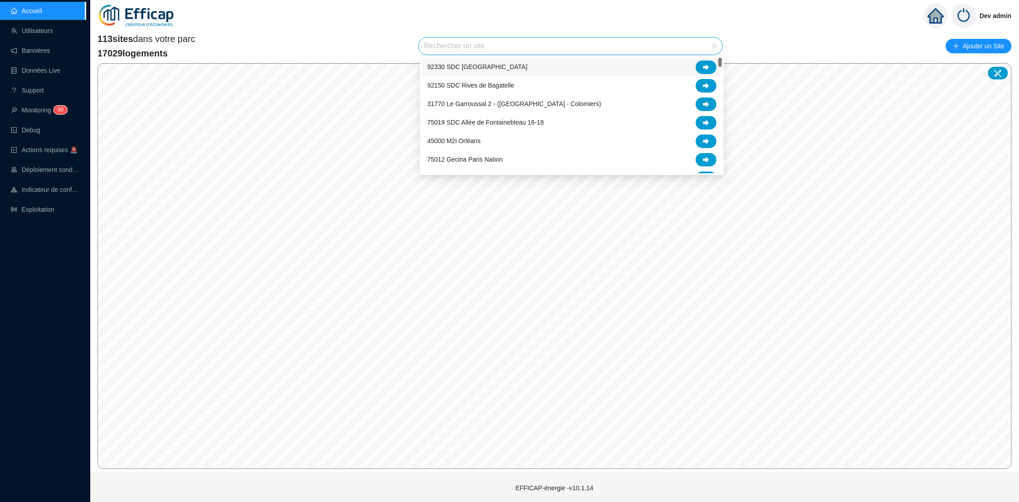
click at [444, 37] on input "search" at bounding box center [566, 45] width 285 height 17
type input "alb"
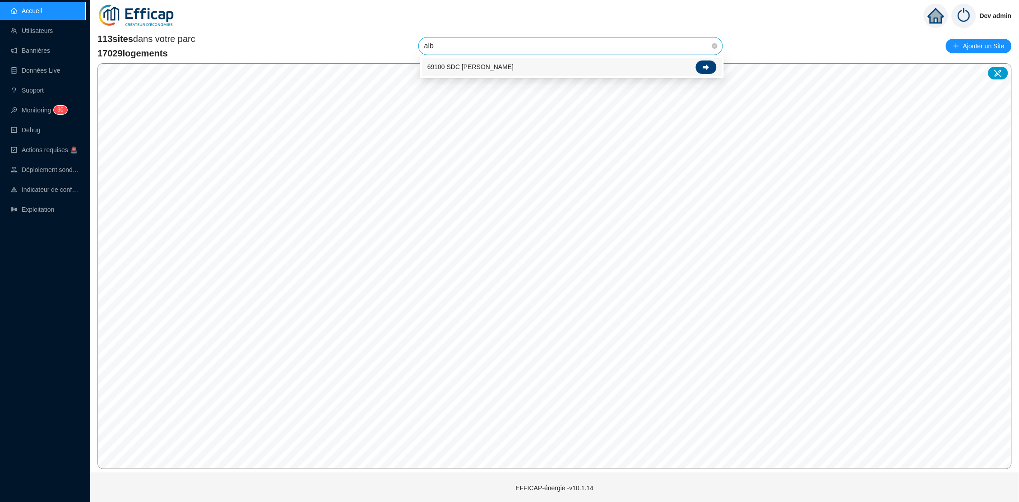
click at [702, 63] on div at bounding box center [706, 67] width 21 height 14
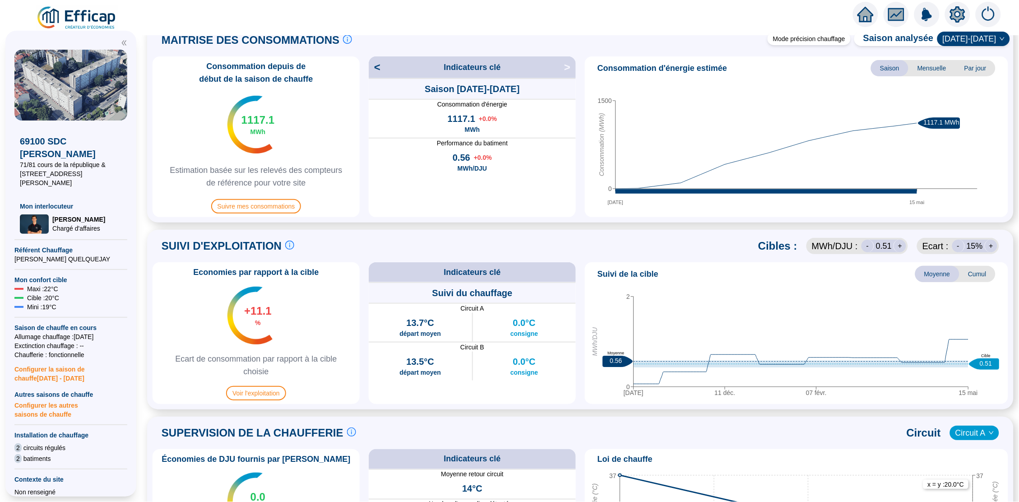
scroll to position [463, 0]
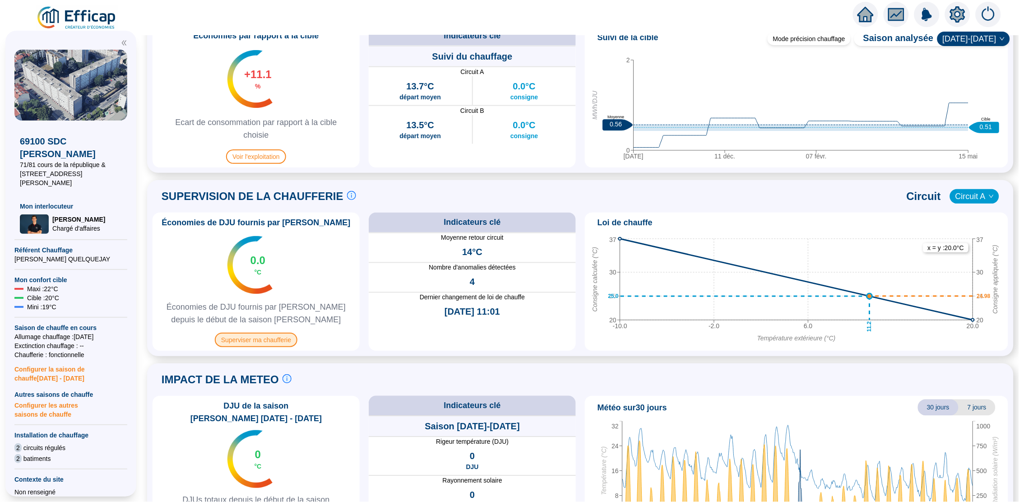
click at [266, 342] on span "Superviser ma chaufferie" at bounding box center [256, 340] width 83 height 14
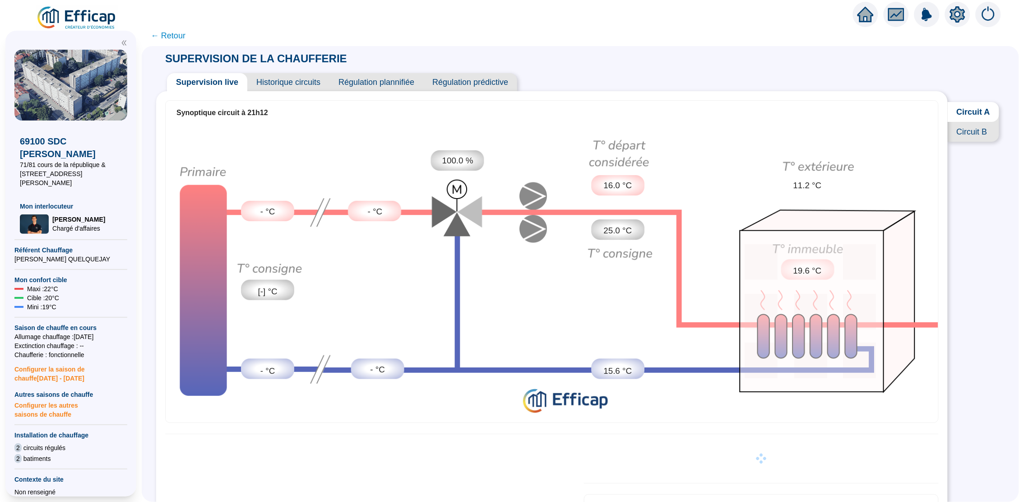
click at [979, 131] on span "Circuit B" at bounding box center [973, 132] width 51 height 20
click at [982, 110] on span "Circuit A" at bounding box center [973, 112] width 52 height 20
click at [285, 74] on span "Historique circuits" at bounding box center [288, 82] width 82 height 18
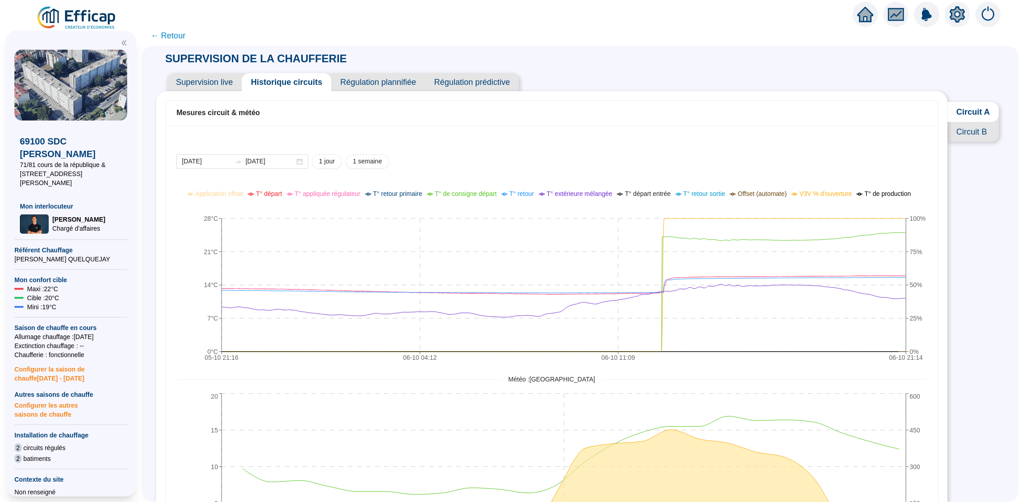
click at [214, 87] on span "Supervision live" at bounding box center [204, 82] width 75 height 18
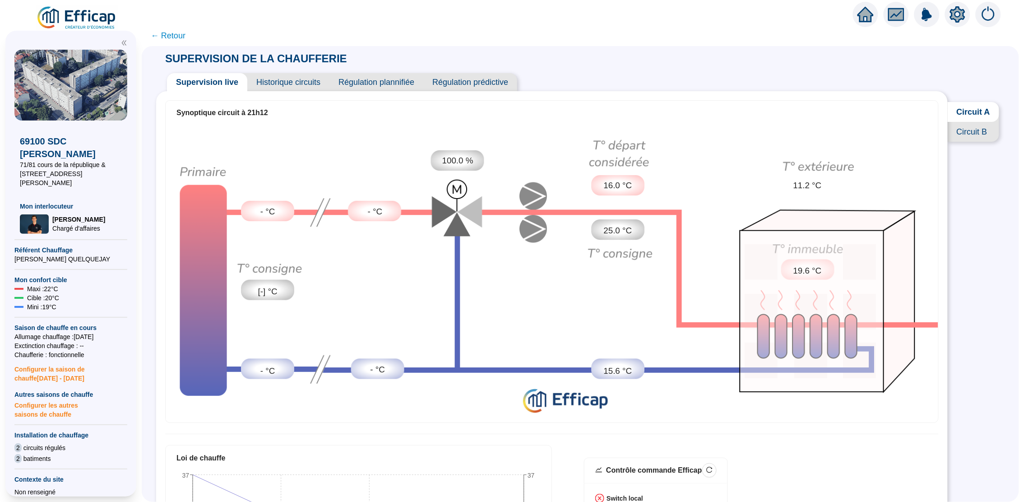
click at [166, 32] on span "← Retour" at bounding box center [168, 35] width 35 height 13
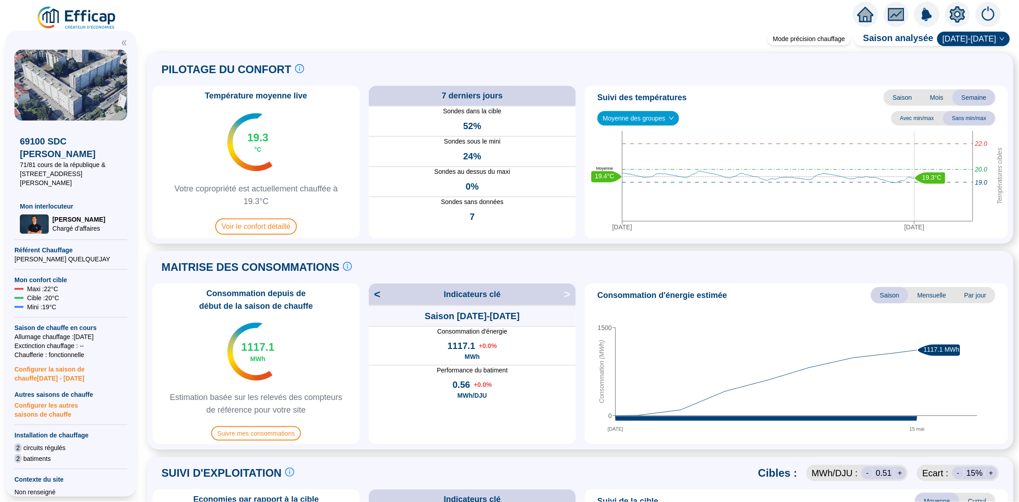
click at [867, 16] on icon "home" at bounding box center [865, 14] width 16 height 13
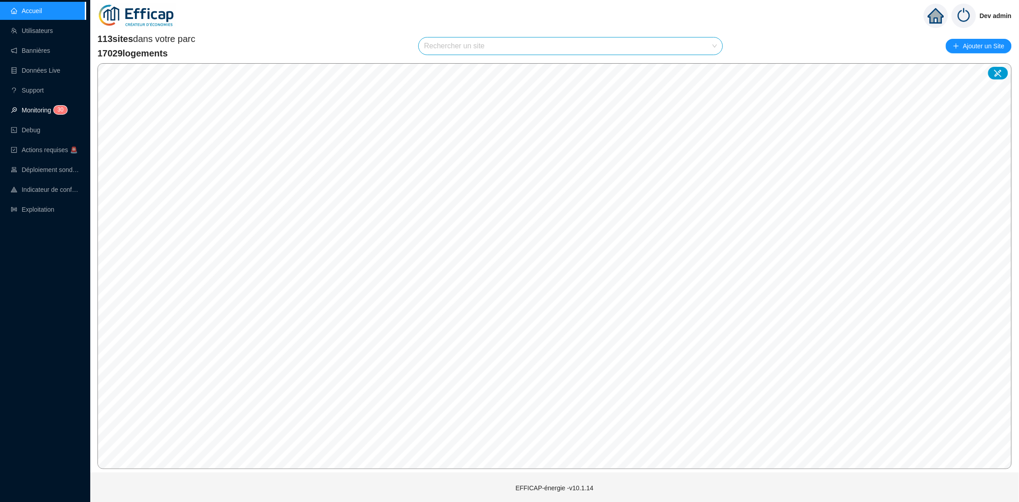
click at [50, 106] on link "Monitoring 3 0" at bounding box center [38, 109] width 54 height 7
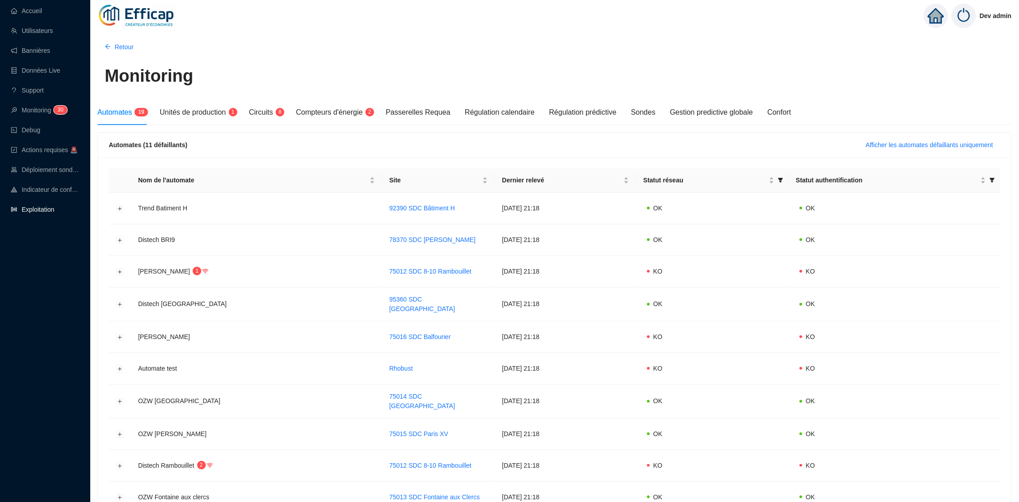
click at [50, 212] on link "Exploitation" at bounding box center [32, 209] width 43 height 7
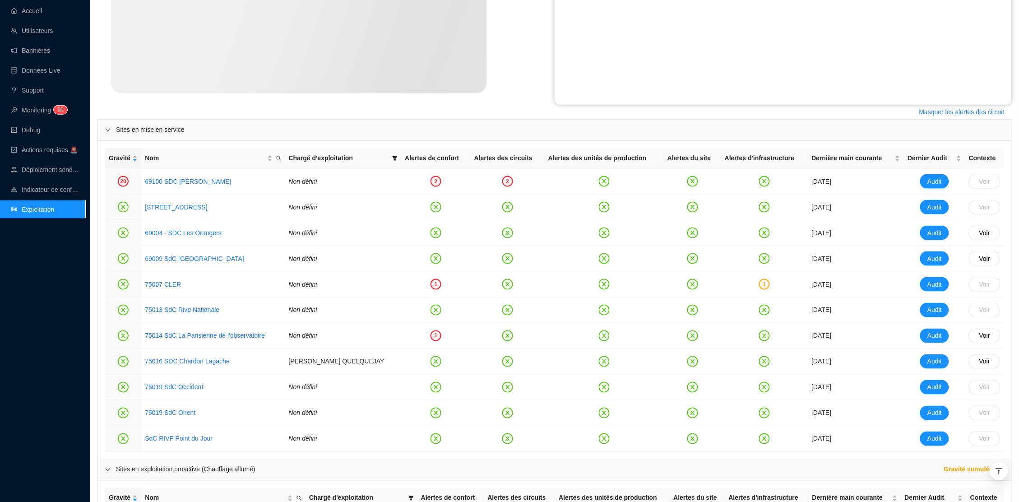
scroll to position [309, 0]
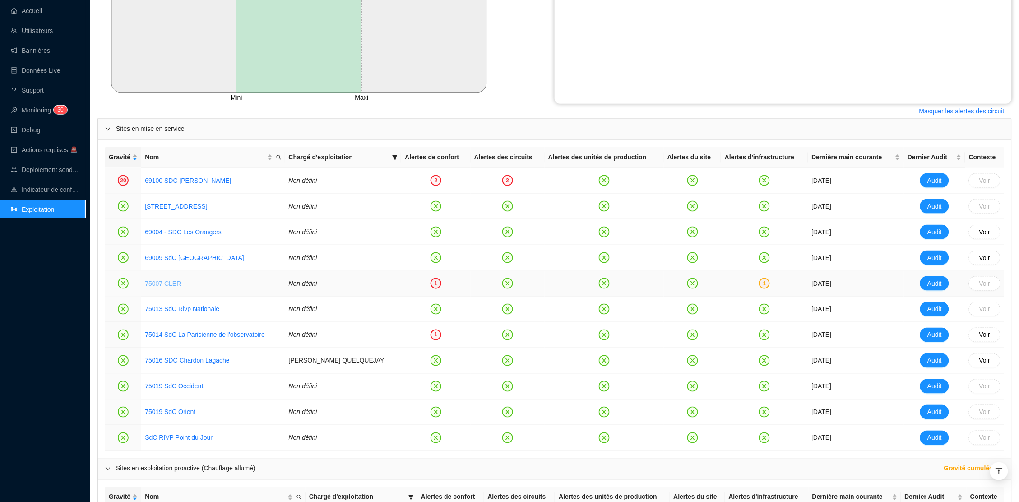
click at [179, 284] on link "75007 CLER" at bounding box center [163, 283] width 36 height 7
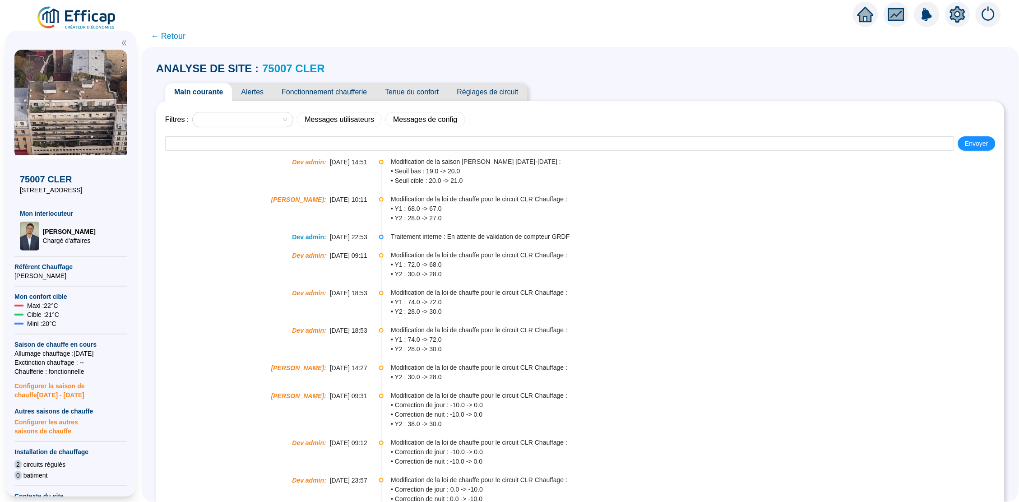
click at [261, 94] on span "Alertes" at bounding box center [252, 92] width 41 height 18
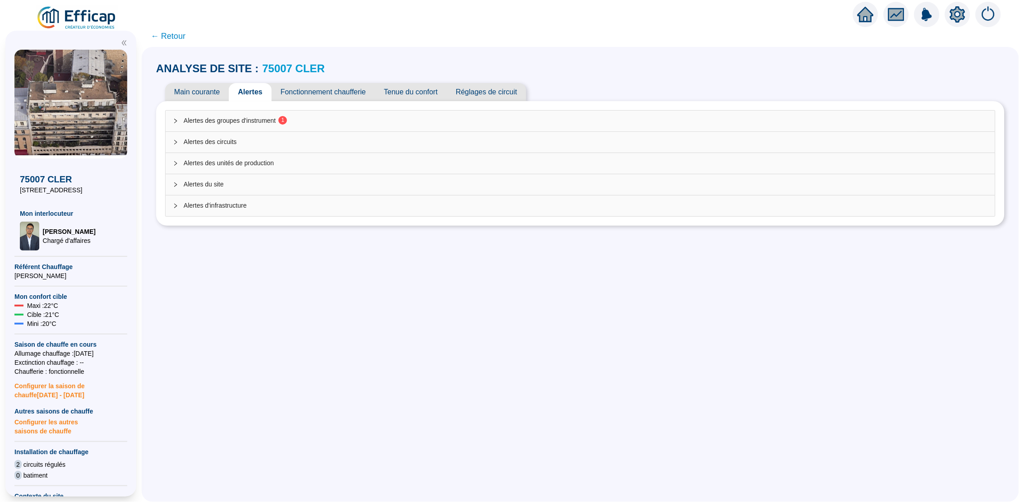
click at [370, 120] on span "Alertes des groupes d'instrument 1" at bounding box center [586, 120] width 804 height 9
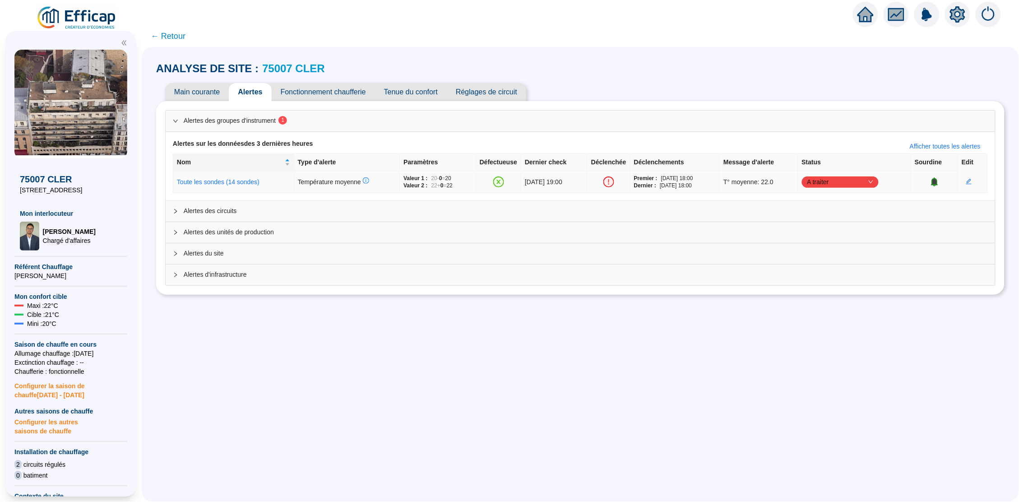
click at [868, 180] on span "A traiter" at bounding box center [840, 182] width 66 height 14
click at [259, 181] on link "Toute les sondes (14 sondes)" at bounding box center [218, 181] width 83 height 7
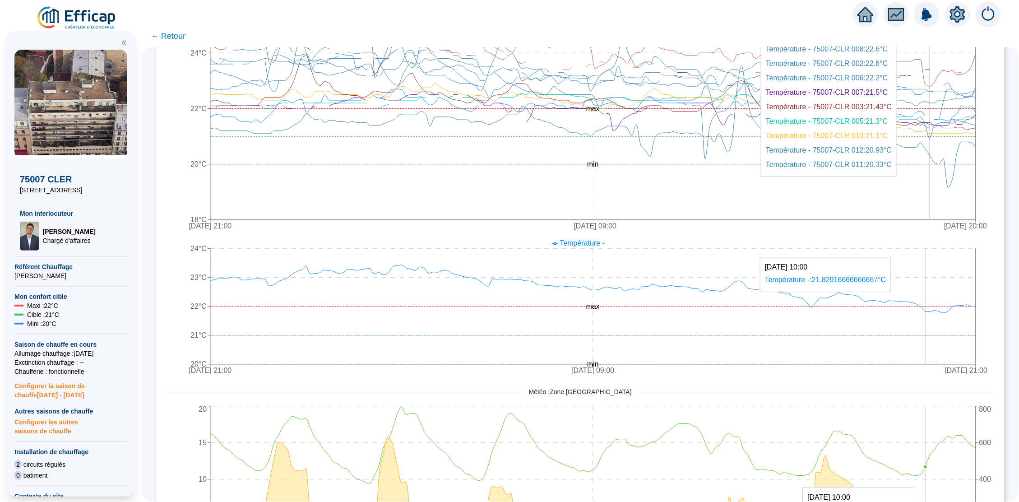
scroll to position [172, 0]
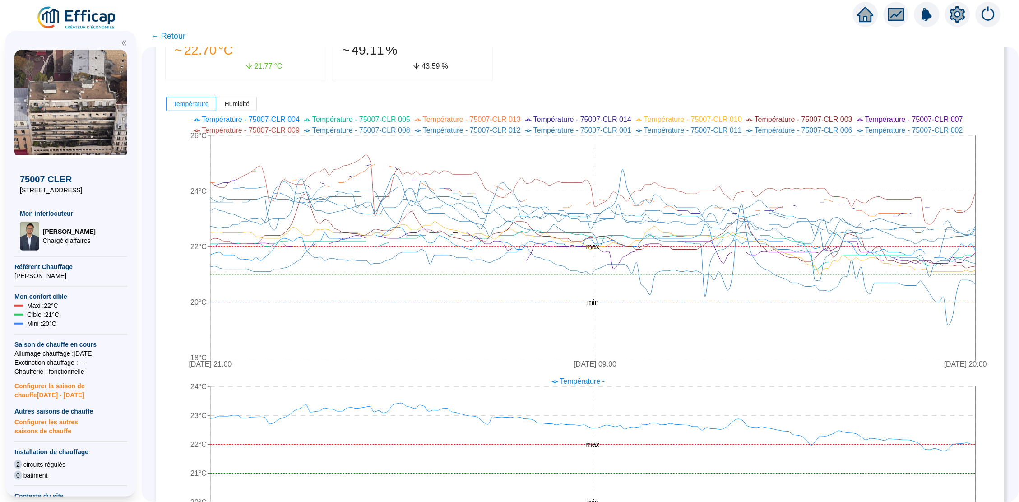
click at [175, 37] on span "← Retour" at bounding box center [168, 36] width 35 height 13
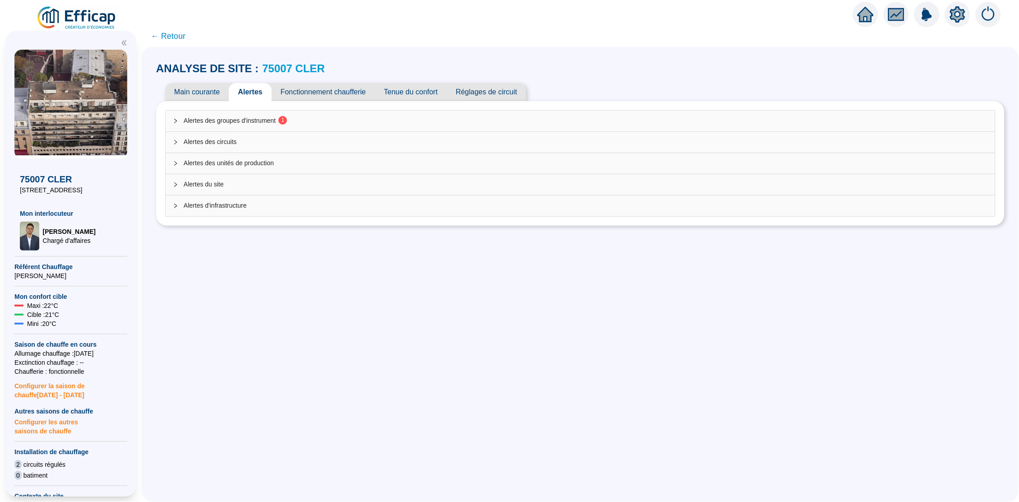
click at [175, 39] on span "← Retour" at bounding box center [168, 36] width 35 height 13
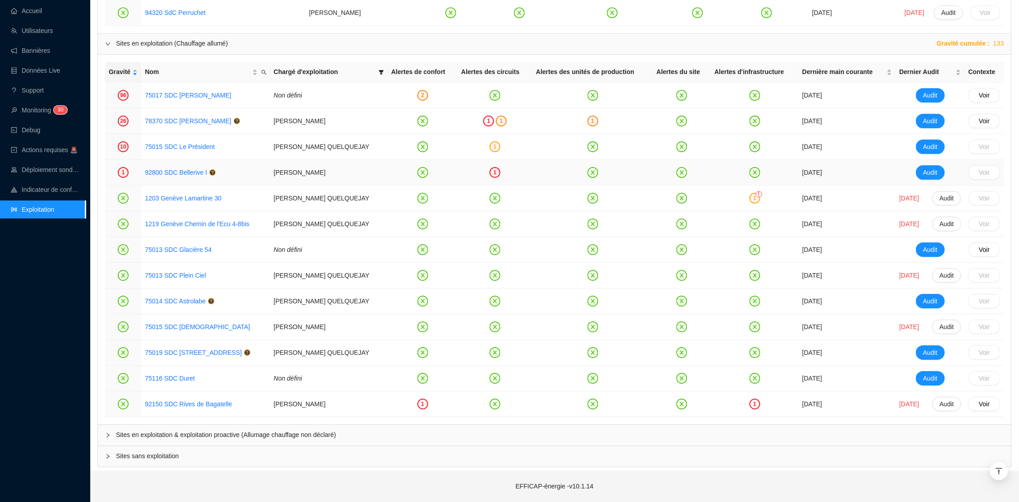
scroll to position [972, 0]
click at [174, 427] on div "Sites en exploitation & exploitation proactive (Allumage chauffage non déclaré)" at bounding box center [554, 435] width 913 height 21
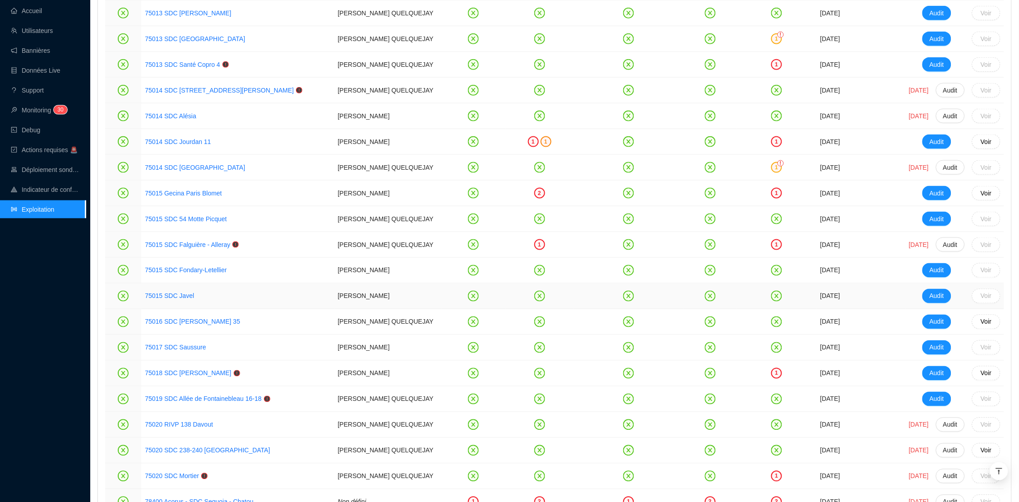
scroll to position [1585, 0]
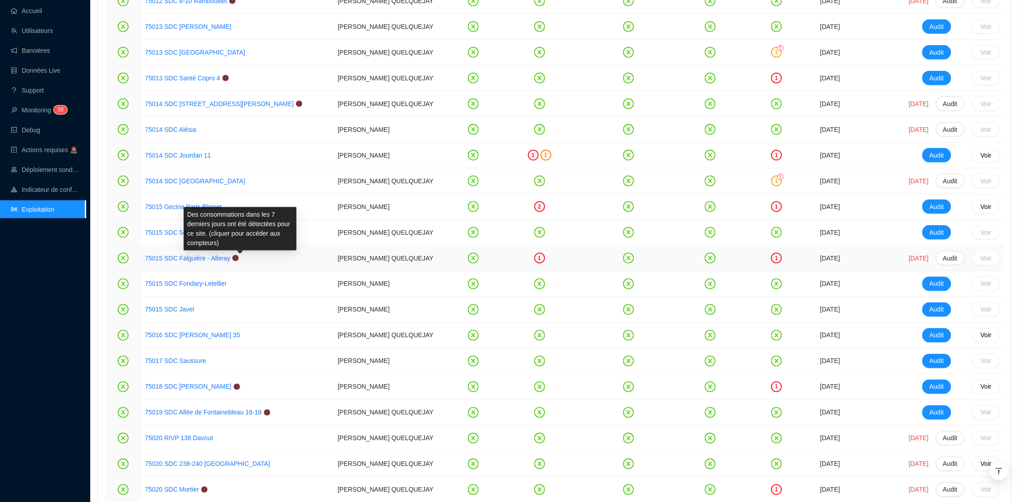
click at [239, 260] on icon "exclamation-circle" at bounding box center [235, 257] width 5 height 5
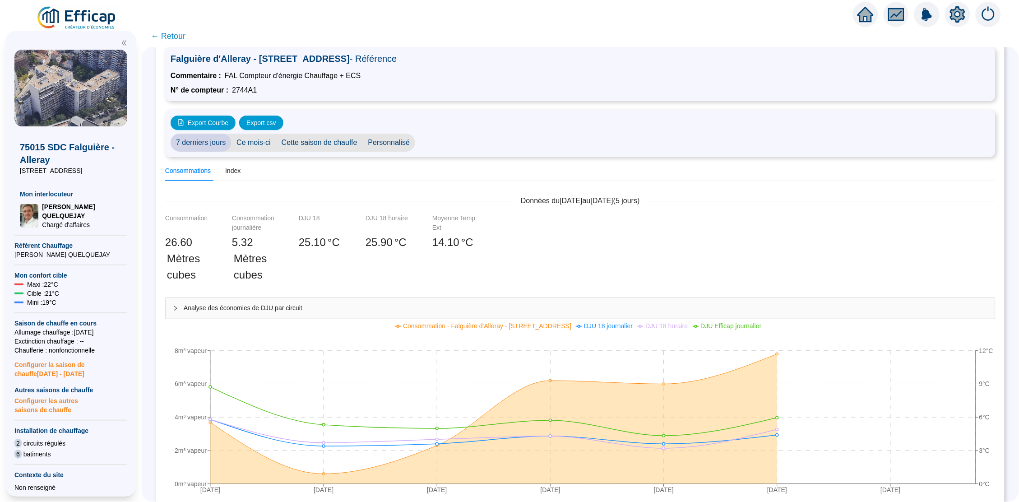
scroll to position [8, 0]
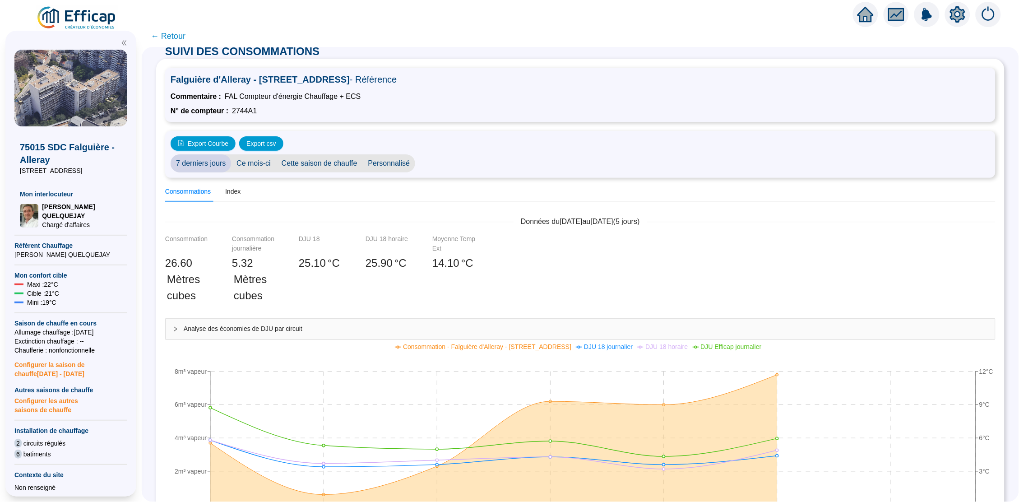
click at [384, 161] on span "Personnalisé" at bounding box center [389, 163] width 53 height 18
click at [453, 163] on input "2025-10-01" at bounding box center [445, 163] width 49 height 9
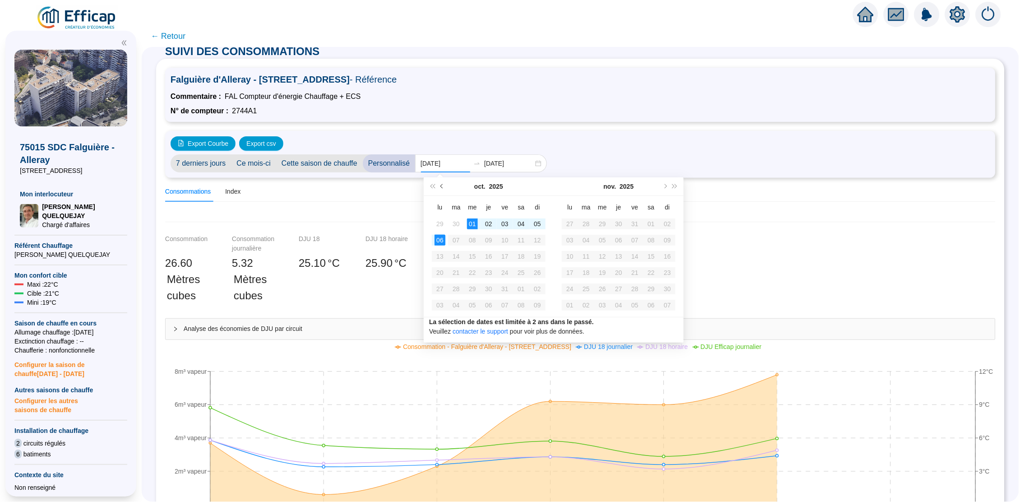
click at [444, 188] on button "Mois précédent (PageUp)" at bounding box center [442, 186] width 10 height 18
type input "[DATE]"
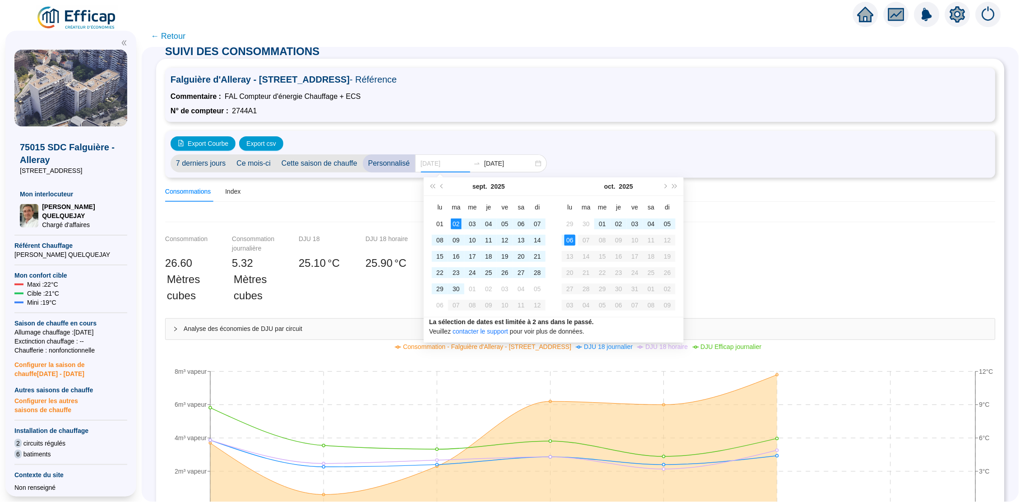
click at [448, 220] on td "02" at bounding box center [456, 224] width 16 height 16
type input "[DATE]"
click at [724, 270] on div "Consommation 26 .60 Mètres cubes Consommation journalière 5 .32 Mètres cubes DJ…" at bounding box center [580, 276] width 837 height 84
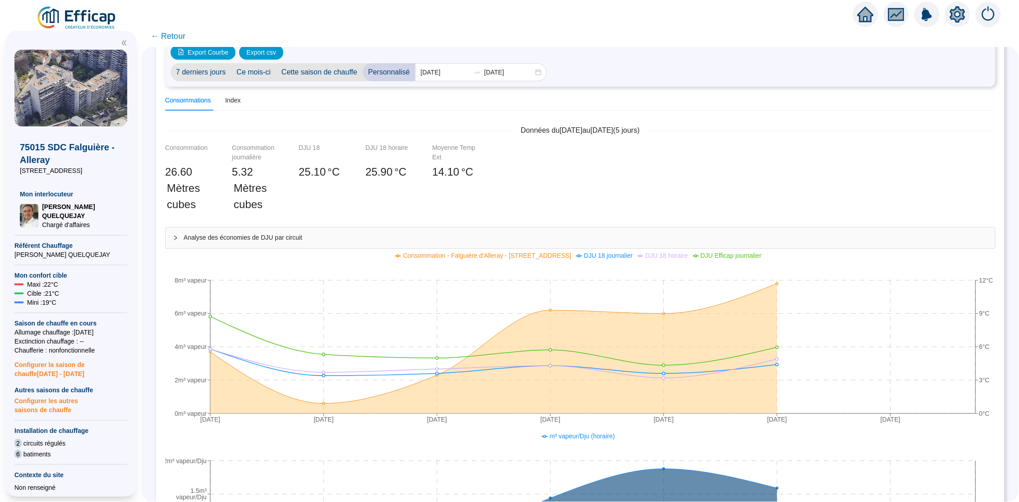
scroll to position [2, 0]
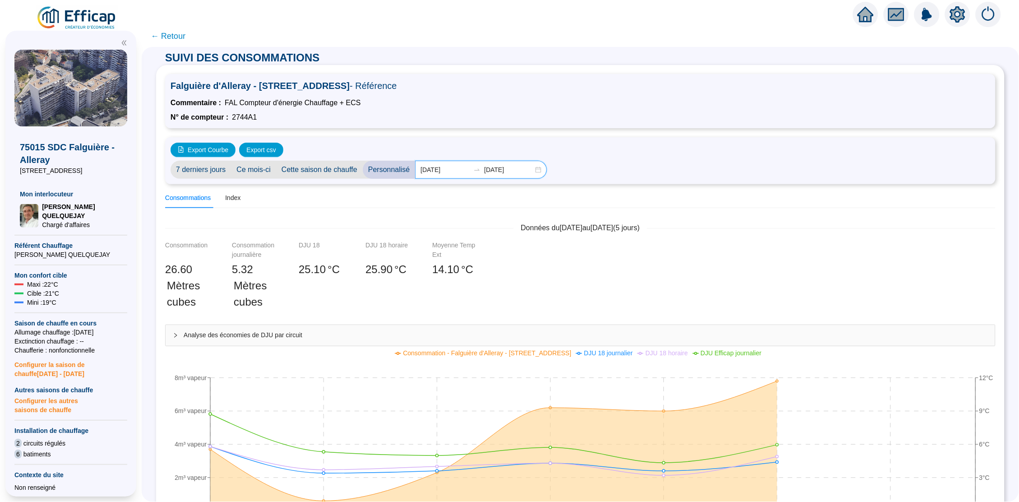
click at [437, 171] on input "2025-10-01" at bounding box center [445, 169] width 49 height 9
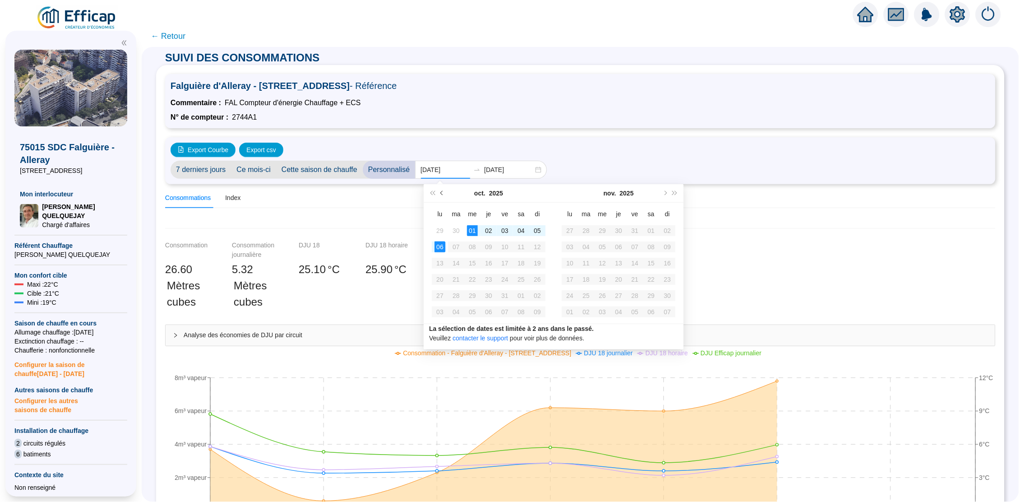
click at [443, 189] on button "Mois précédent (PageUp)" at bounding box center [442, 193] width 10 height 18
type input "[DATE]"
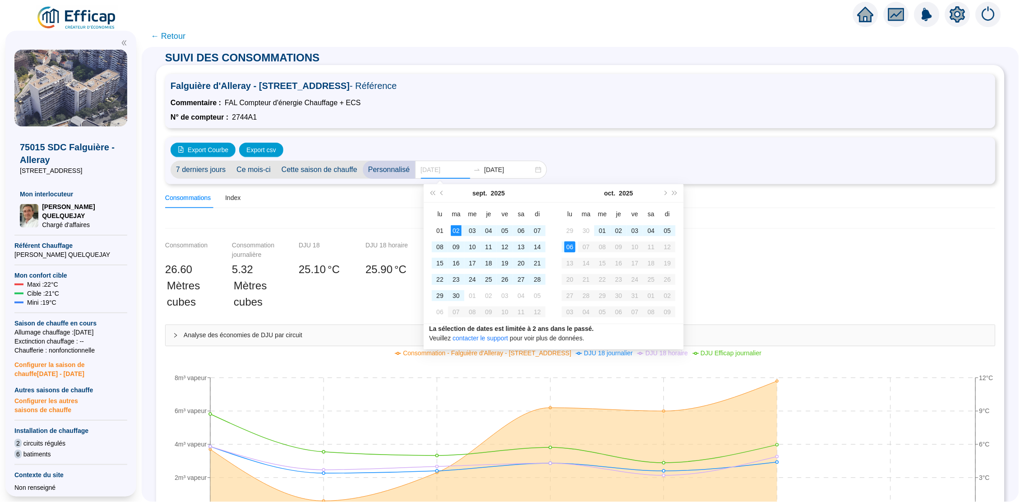
click at [459, 230] on div "02" at bounding box center [456, 230] width 11 height 11
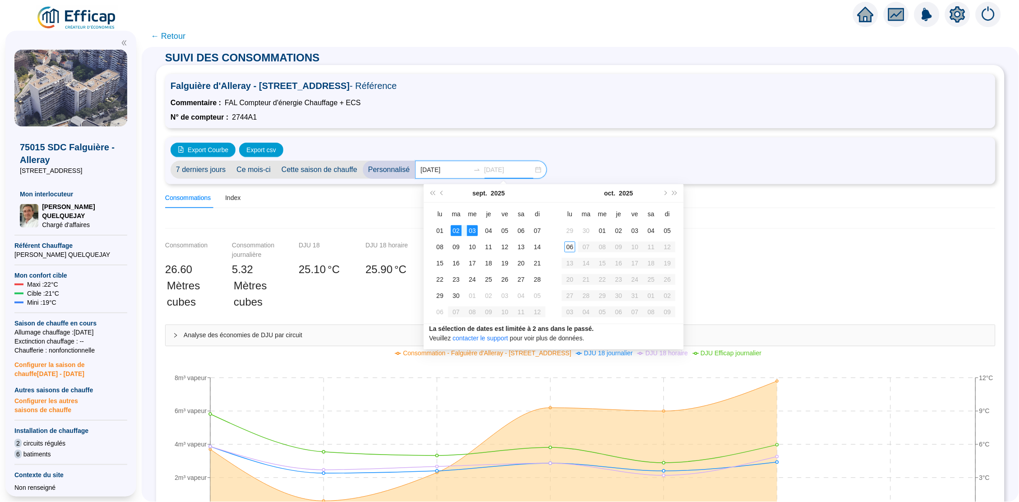
type input "[DATE]"
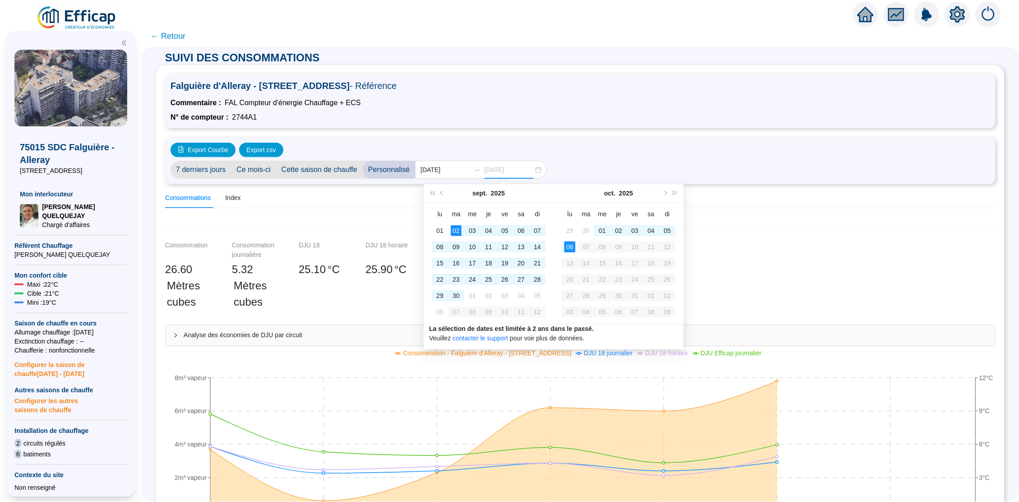
click at [570, 243] on div "06" at bounding box center [569, 246] width 11 height 11
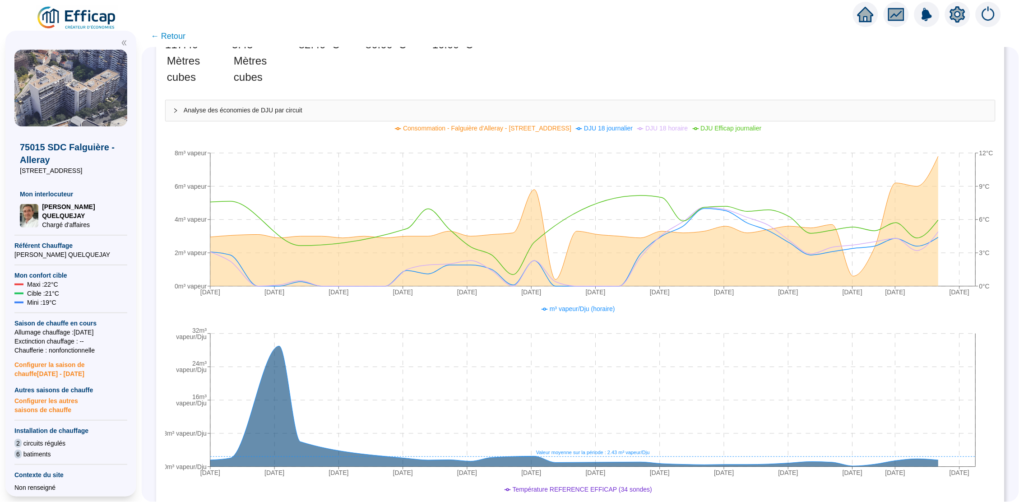
scroll to position [260, 0]
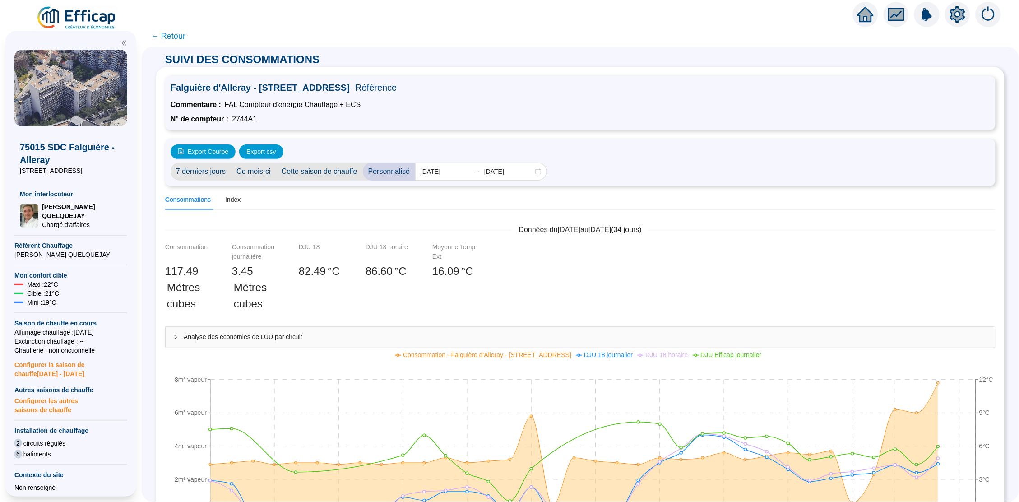
scroll to position [260, 0]
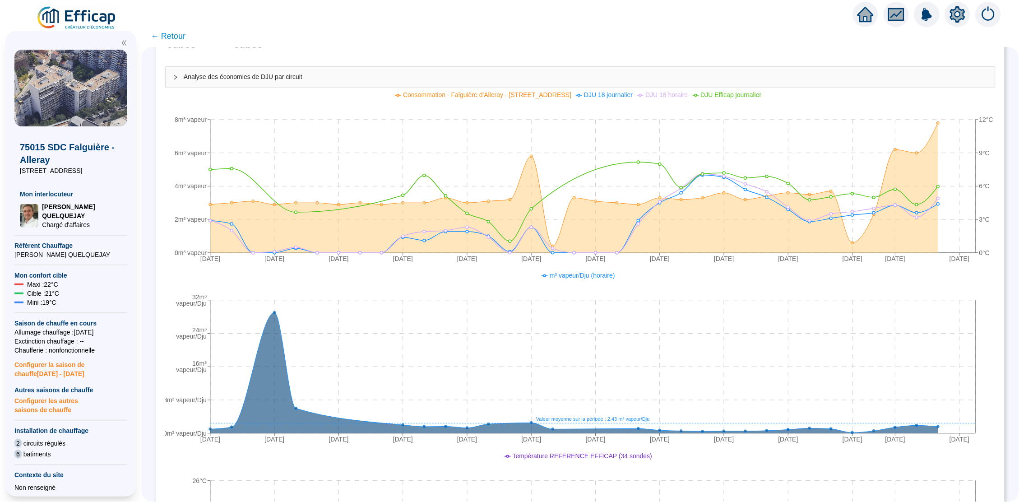
click at [169, 37] on span "← Retour" at bounding box center [168, 36] width 35 height 13
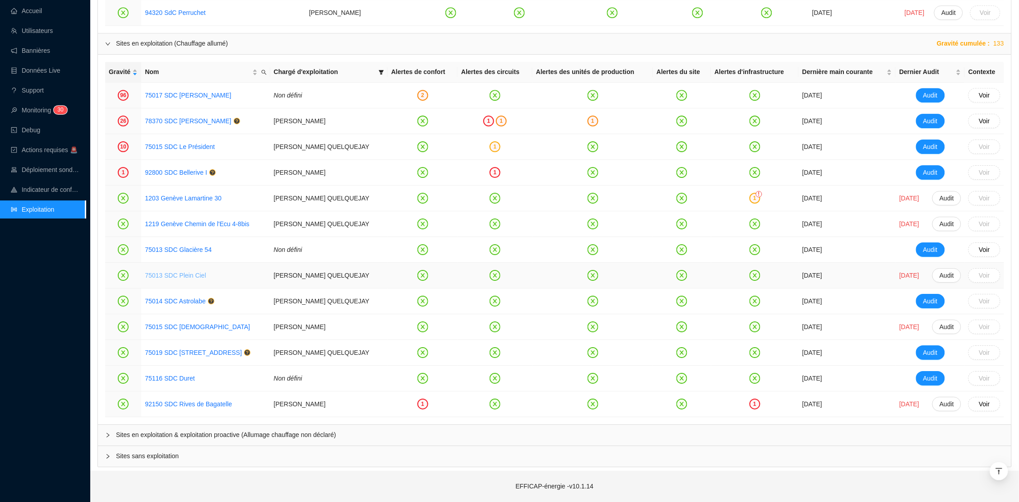
scroll to position [972, 0]
click at [227, 427] on div "Sites en exploitation & exploitation proactive (Allumage chauffage non déclaré)" at bounding box center [554, 435] width 913 height 21
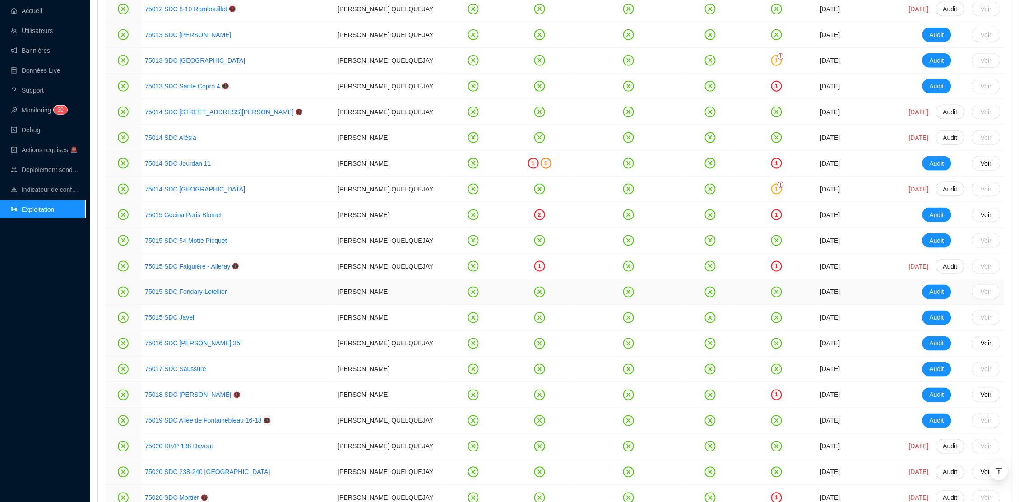
scroll to position [1595, 0]
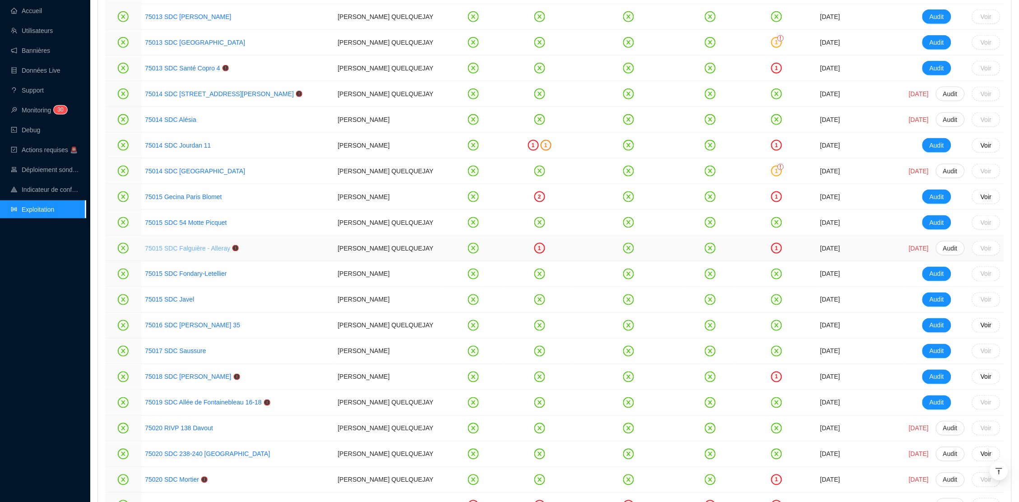
click at [184, 252] on link "75015 SDC Falguière - Alleray" at bounding box center [187, 248] width 85 height 7
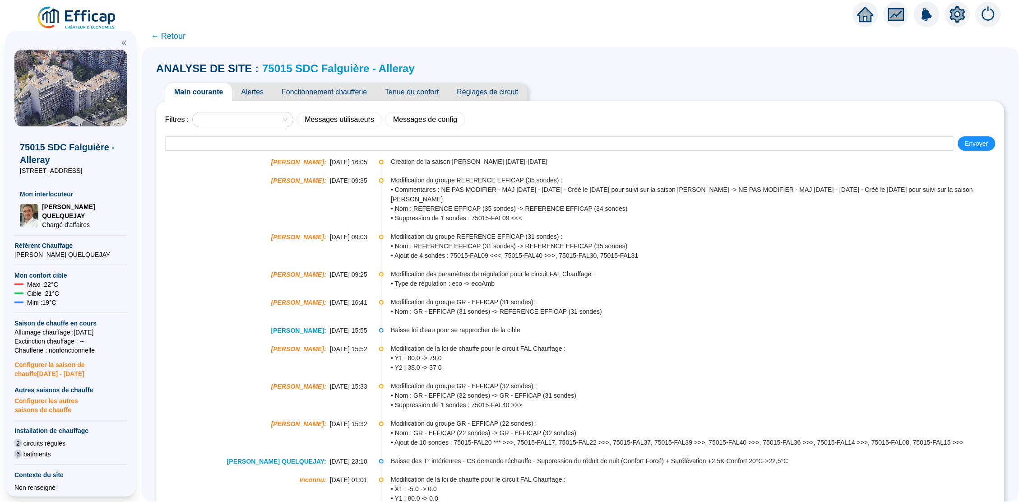
click at [437, 96] on span "Tenue du confort" at bounding box center [412, 92] width 72 height 18
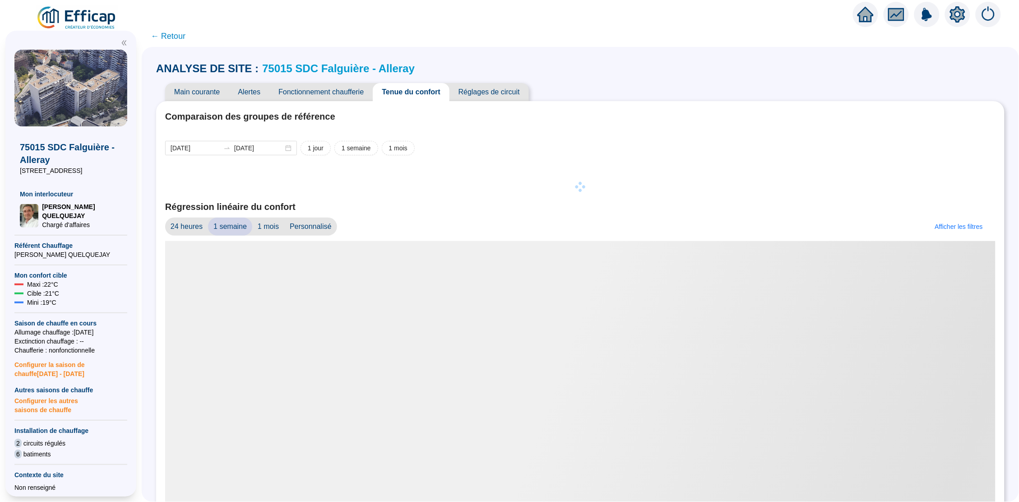
click at [493, 92] on span "Réglages de circuit" at bounding box center [488, 92] width 79 height 18
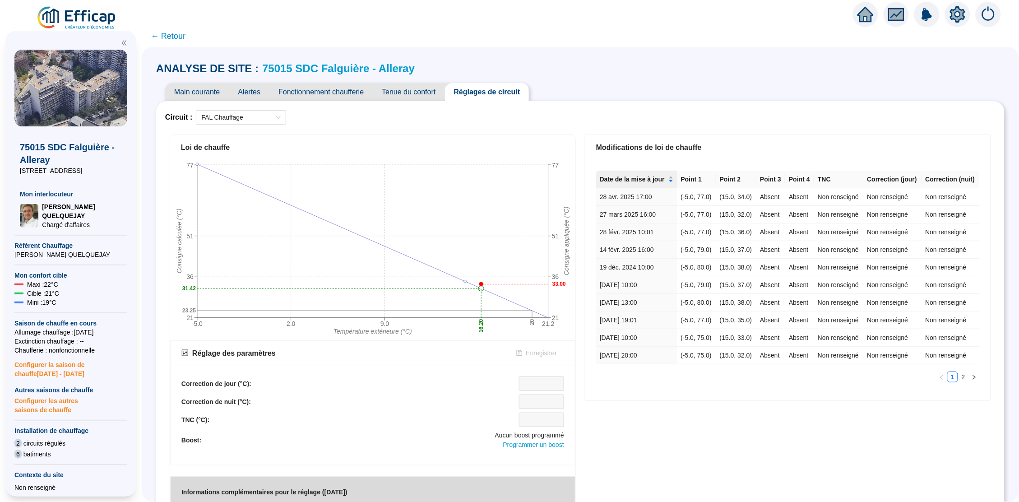
click at [356, 95] on span "Fonctionnement chaufferie" at bounding box center [320, 92] width 103 height 18
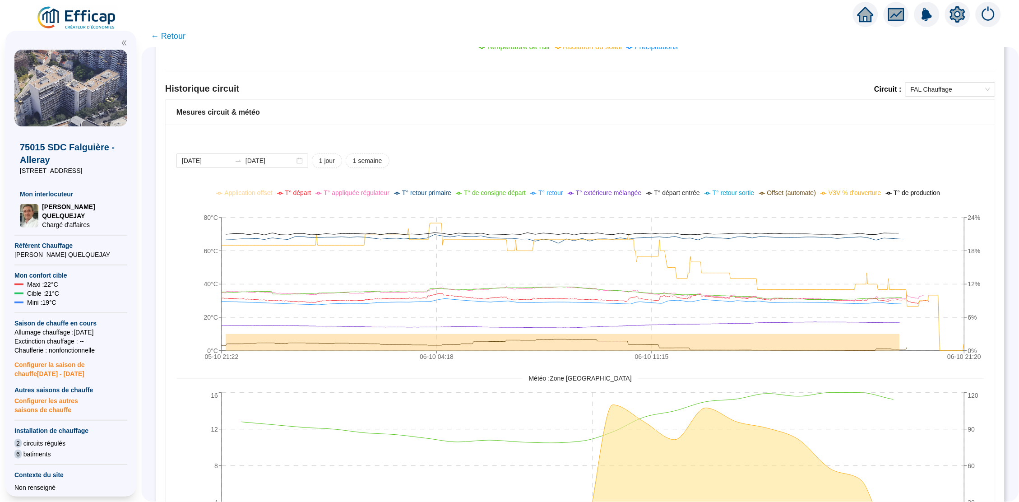
scroll to position [583, 0]
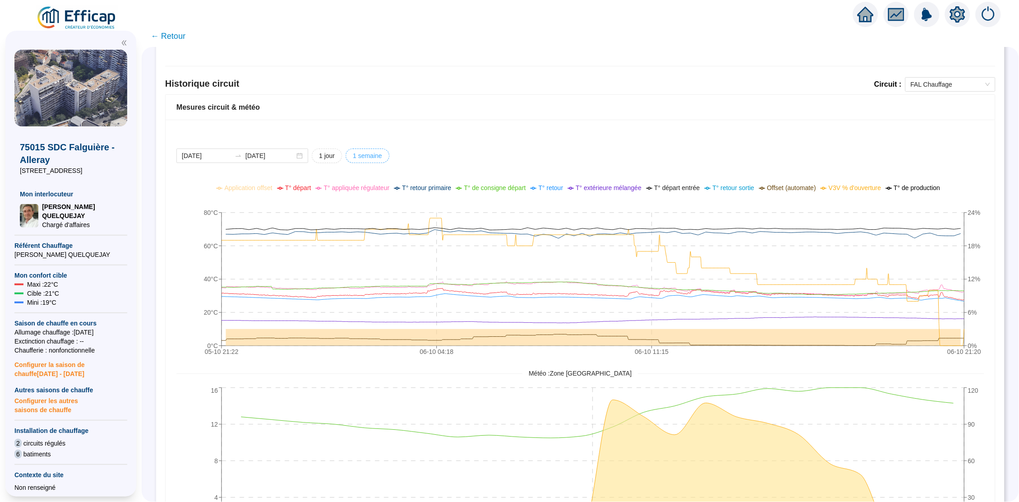
click at [369, 151] on span "1 semaine" at bounding box center [367, 155] width 29 height 9
type input "[DATE]"
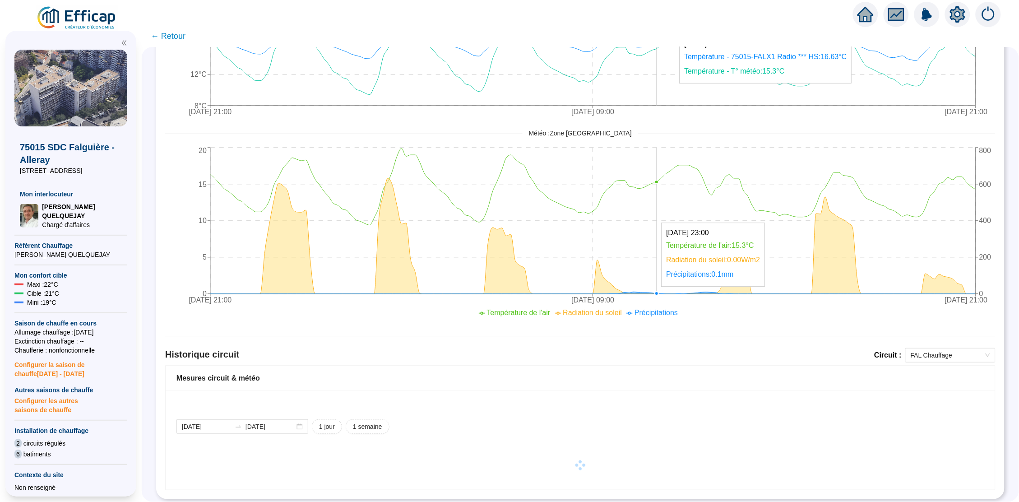
scroll to position [312, 0]
